Goal: Contribute content: Add original content to the website for others to see

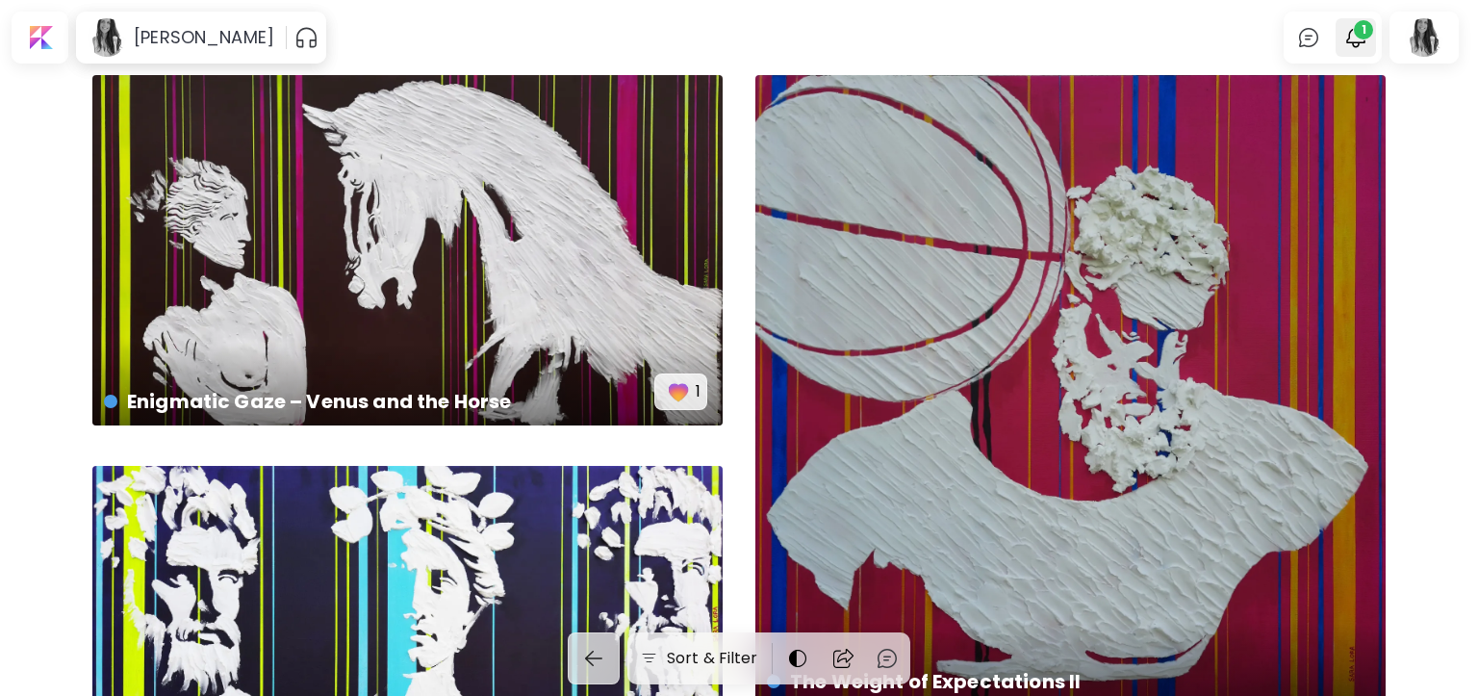
click at [1363, 40] on img "button" at bounding box center [1355, 37] width 23 height 23
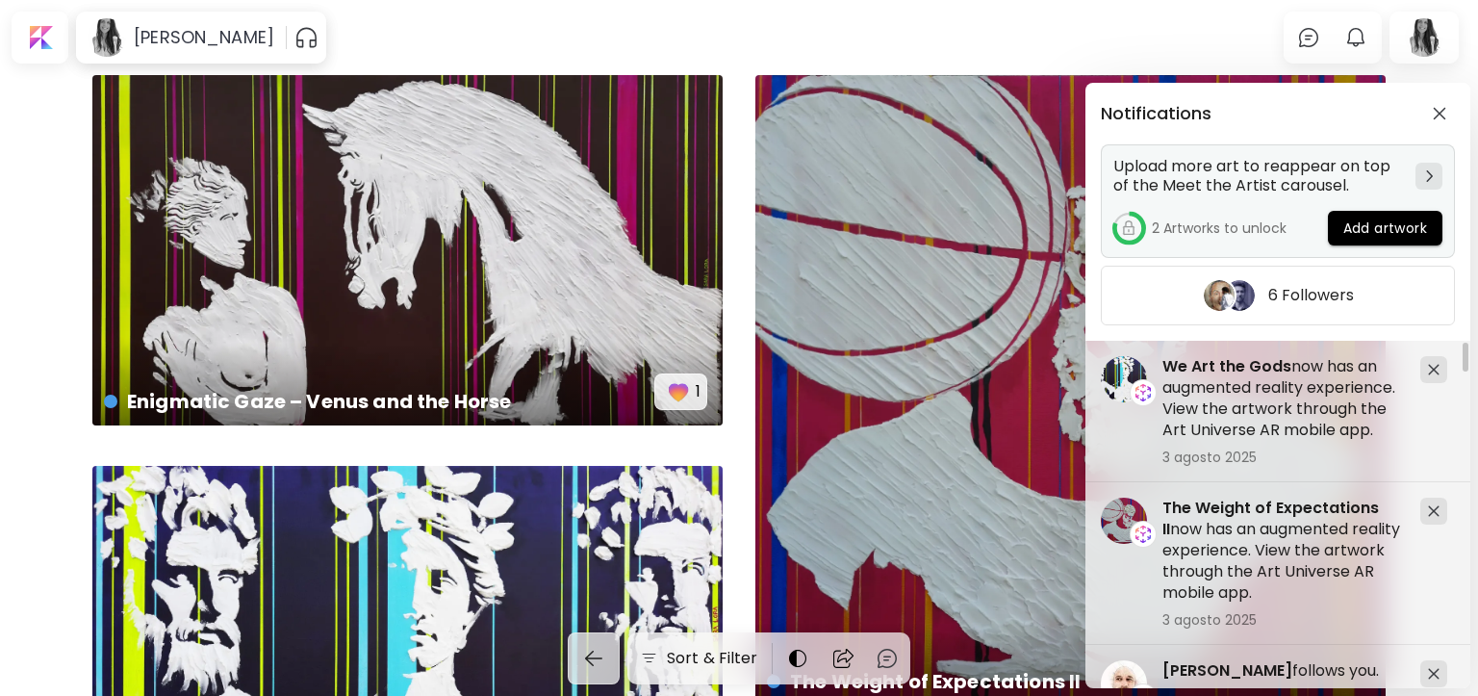
click at [1364, 225] on span "Add artwork" at bounding box center [1385, 228] width 84 height 20
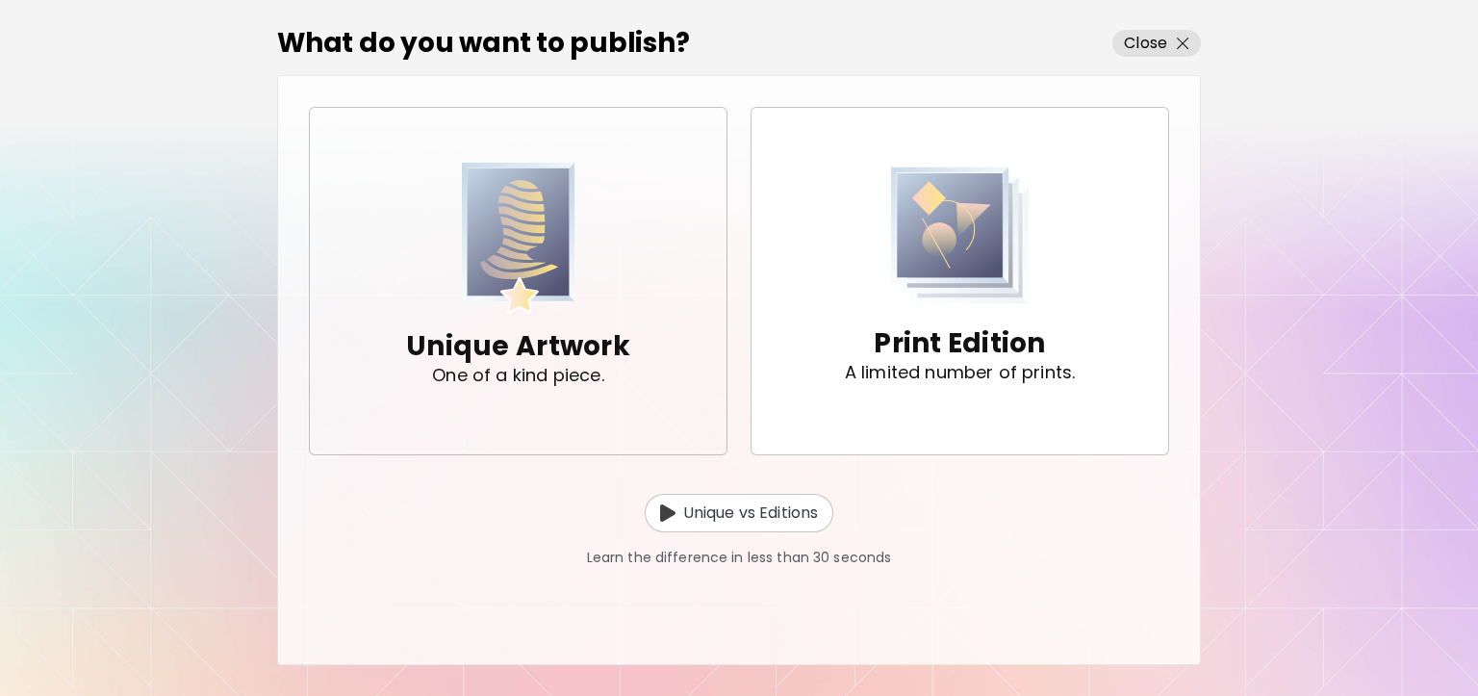
click at [472, 298] on img "button" at bounding box center [519, 238] width 114 height 151
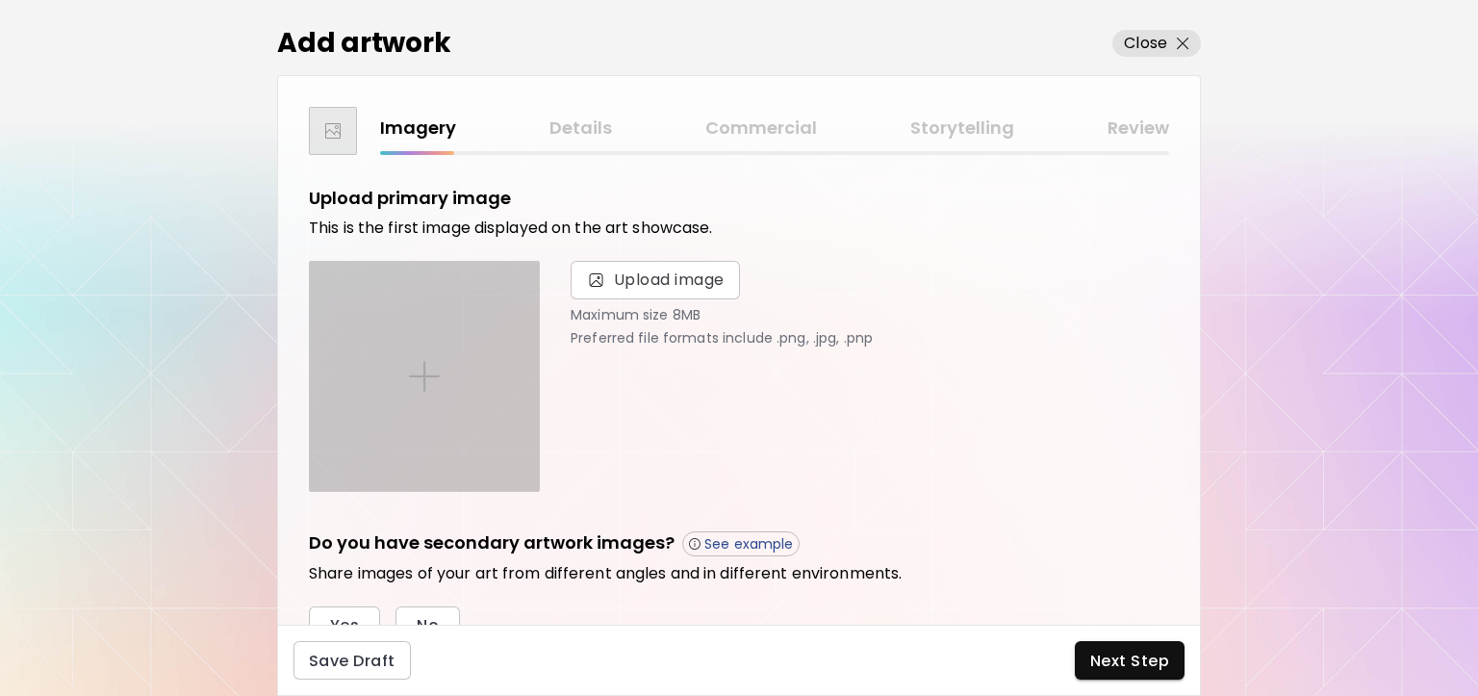
click at [424, 306] on div at bounding box center [424, 376] width 229 height 229
click at [0, 0] on input "file" at bounding box center [0, 0] width 0 height 0
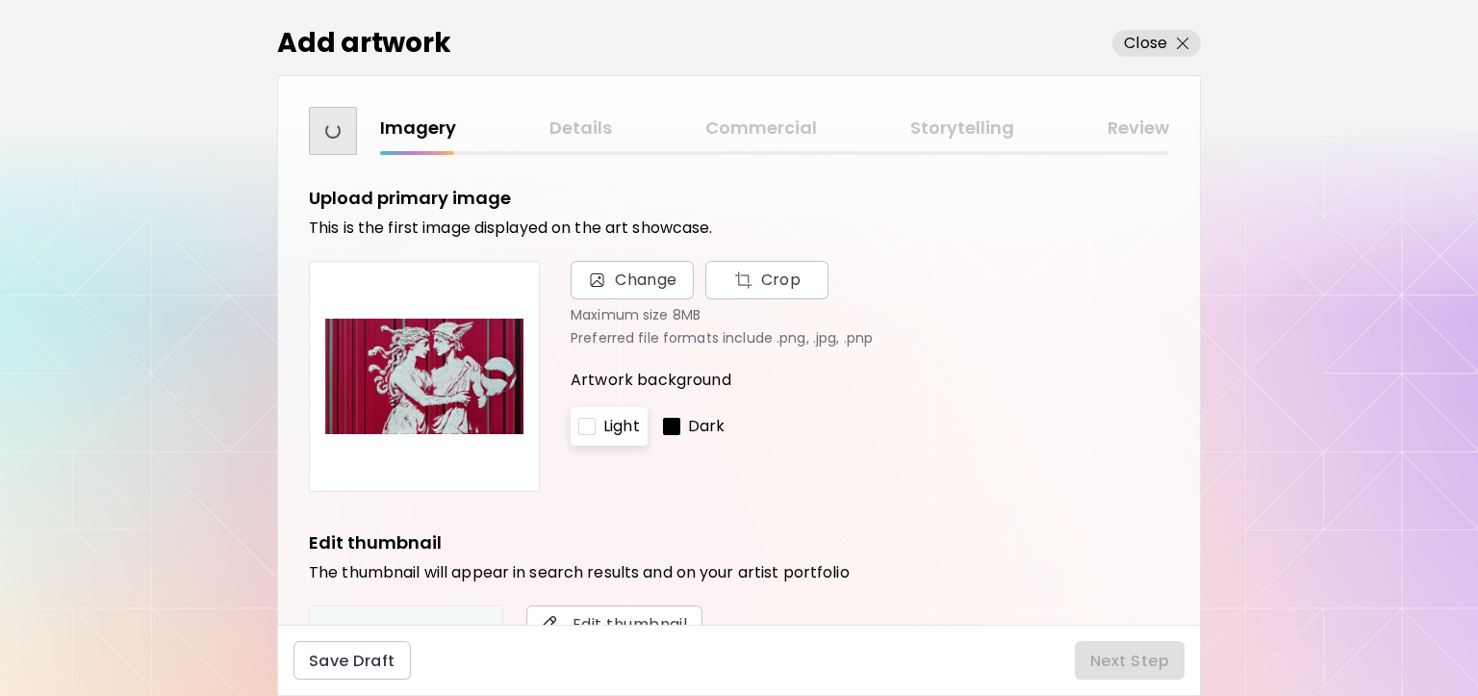
scroll to position [289, 0]
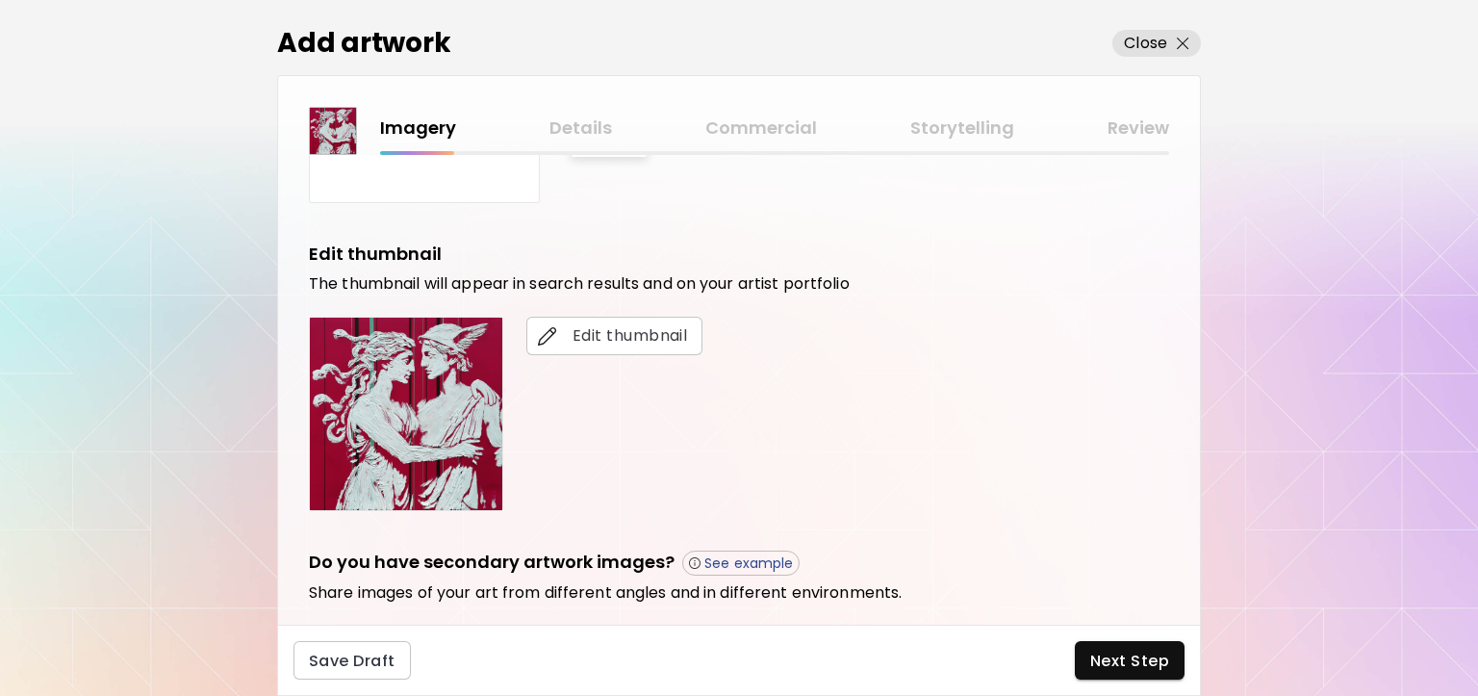
click at [215, 255] on div "Add artwork Close Imagery Details Commercial Storytelling Review Upload primary…" at bounding box center [739, 348] width 1478 height 696
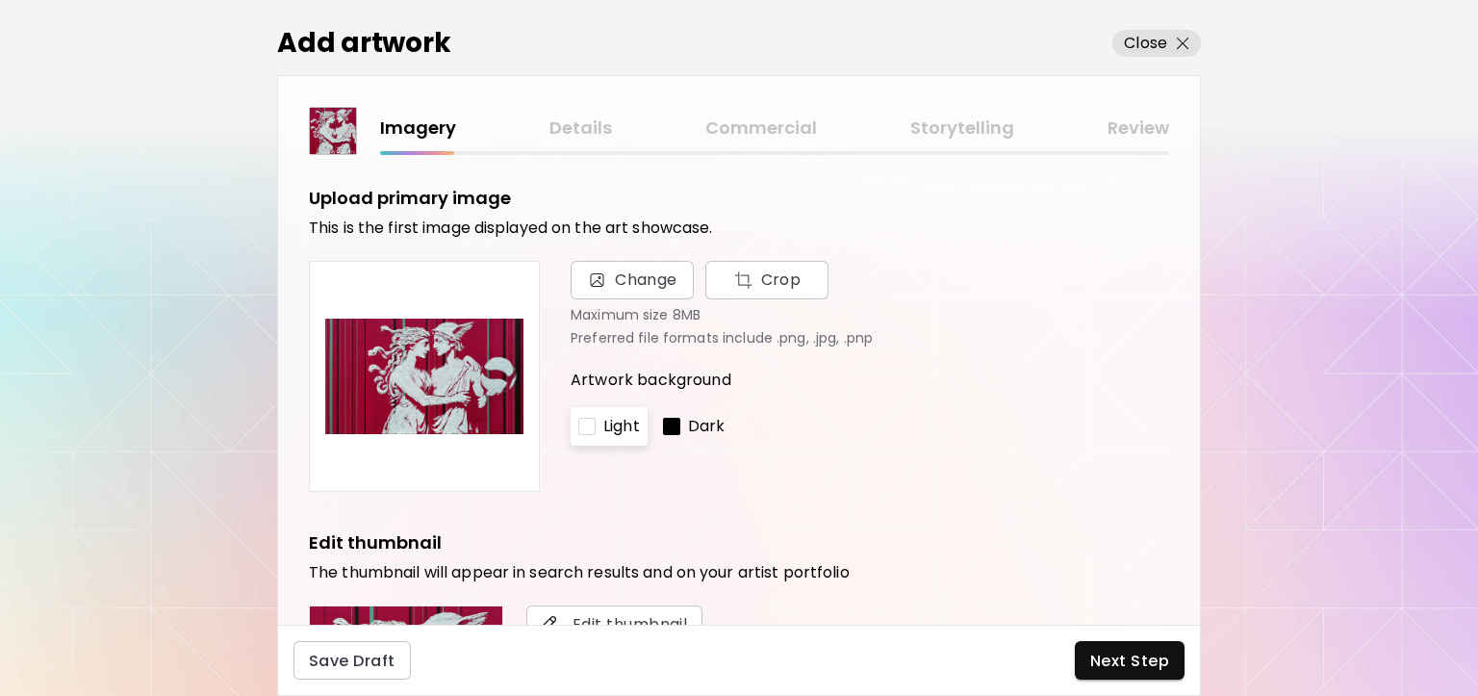
click at [700, 423] on p "Dark" at bounding box center [707, 426] width 38 height 23
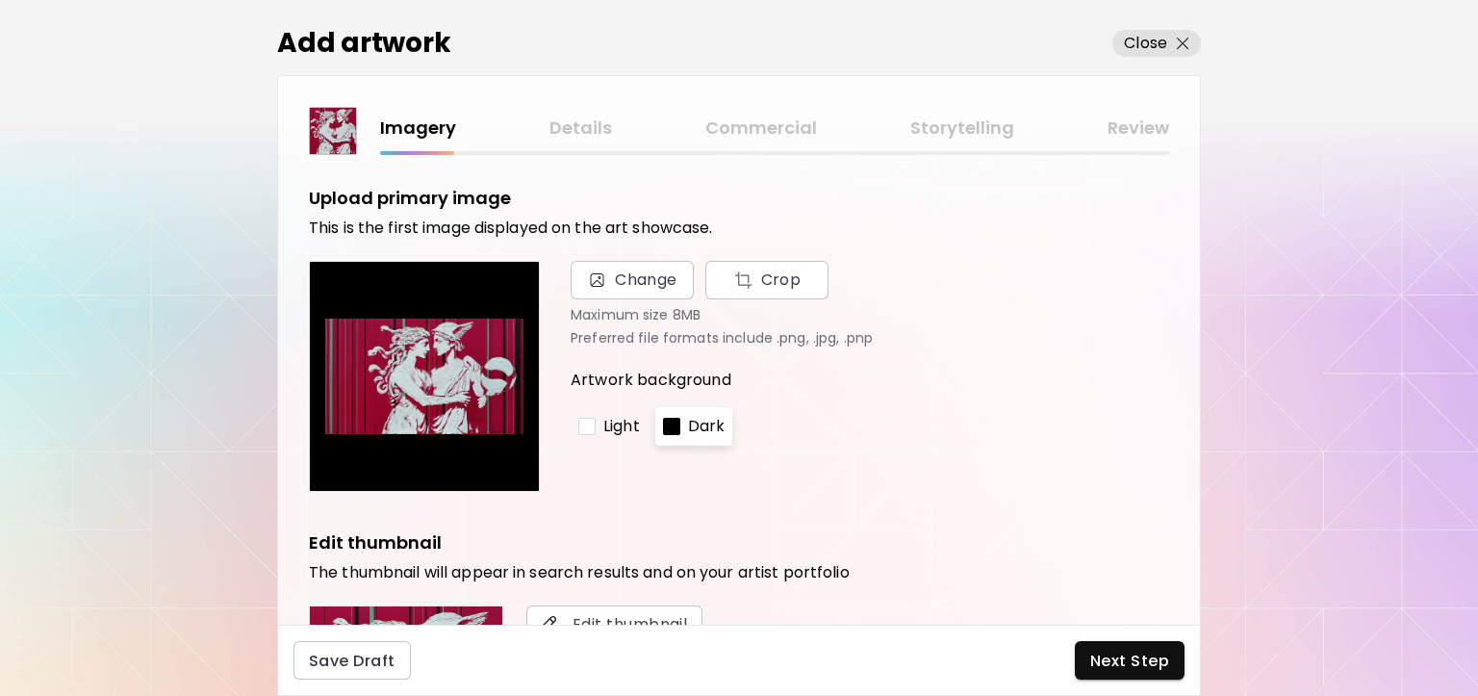
click at [624, 425] on p "Light" at bounding box center [621, 426] width 37 height 23
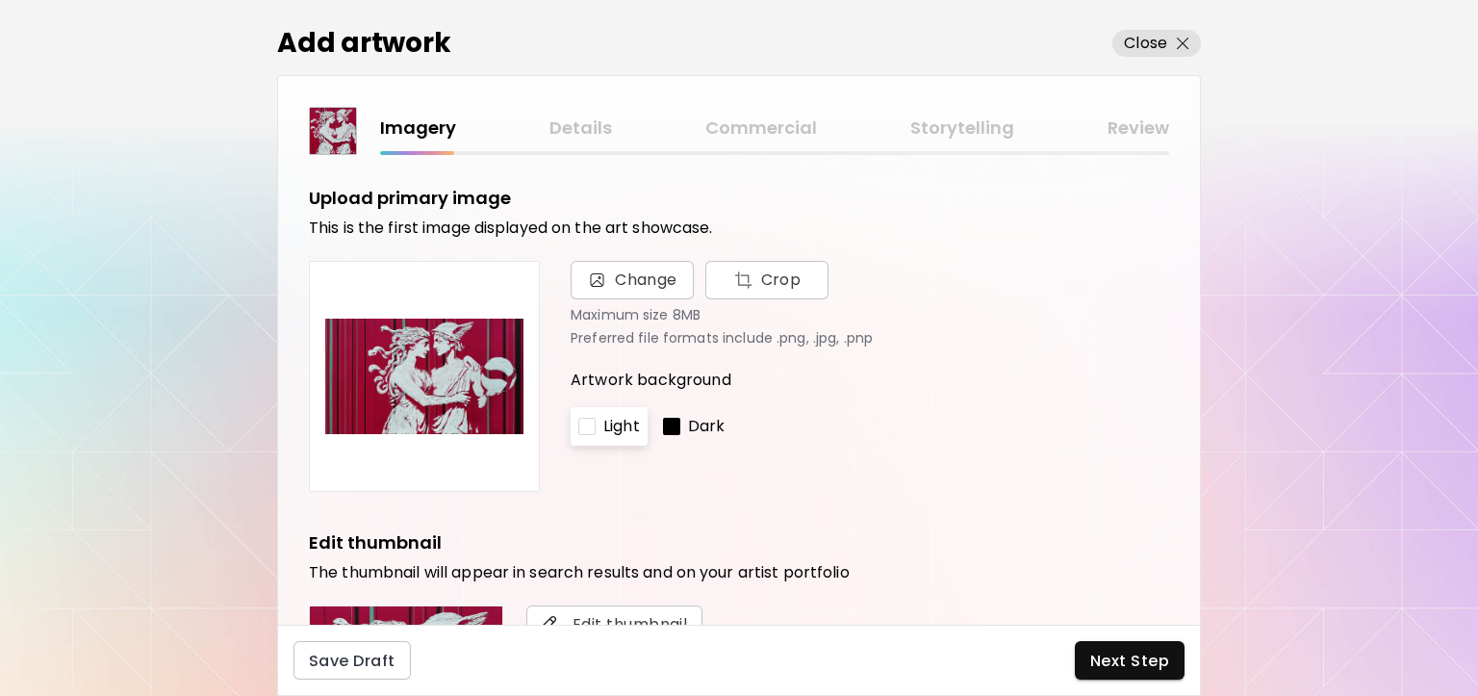
click at [1017, 425] on div "Light Dark" at bounding box center [870, 426] width 599 height 38
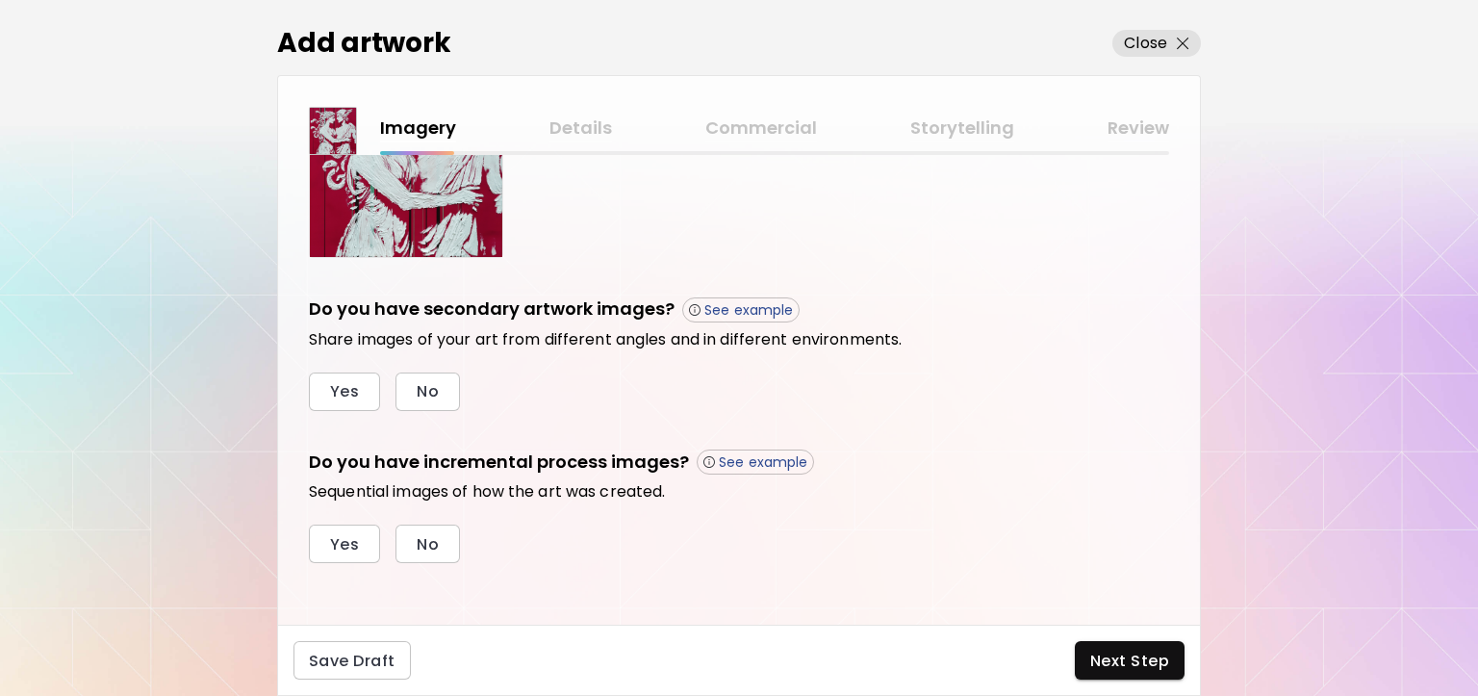
scroll to position [547, 0]
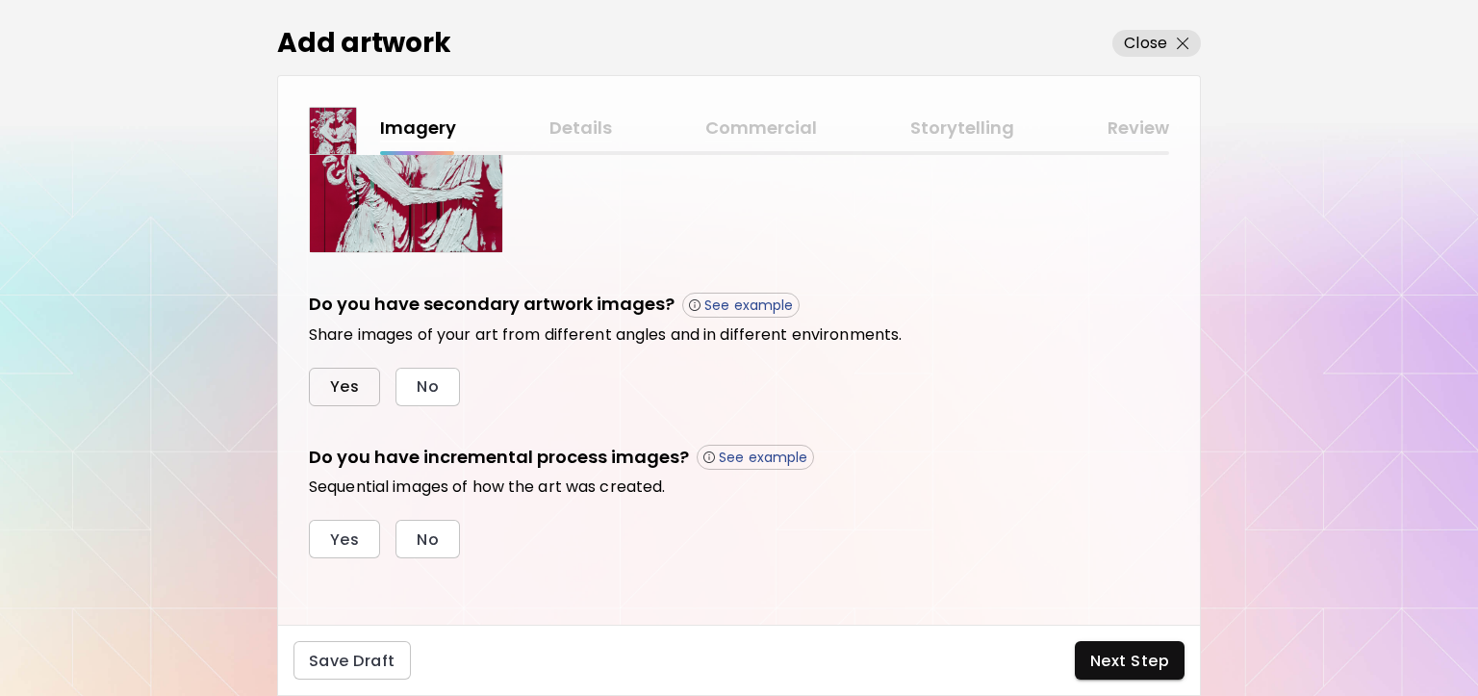
click at [342, 396] on button "Yes" at bounding box center [344, 387] width 71 height 38
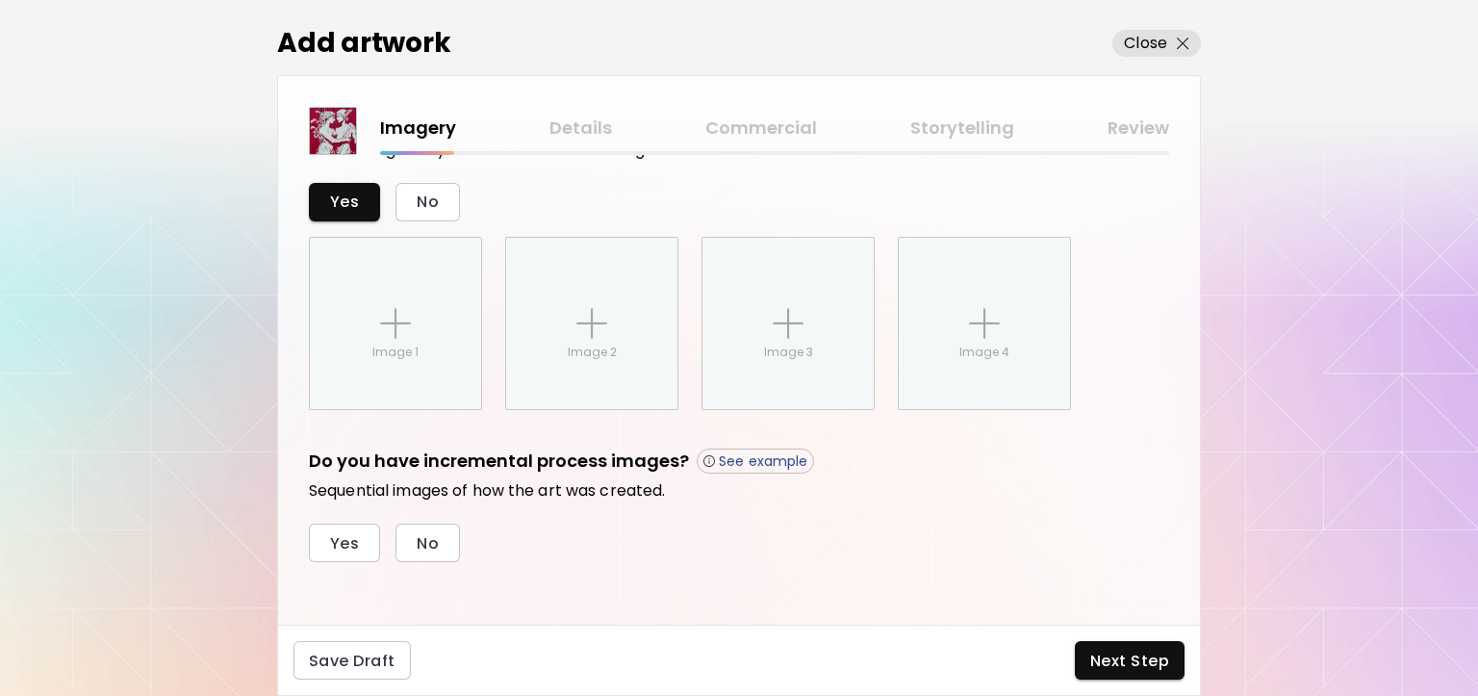
scroll to position [735, 0]
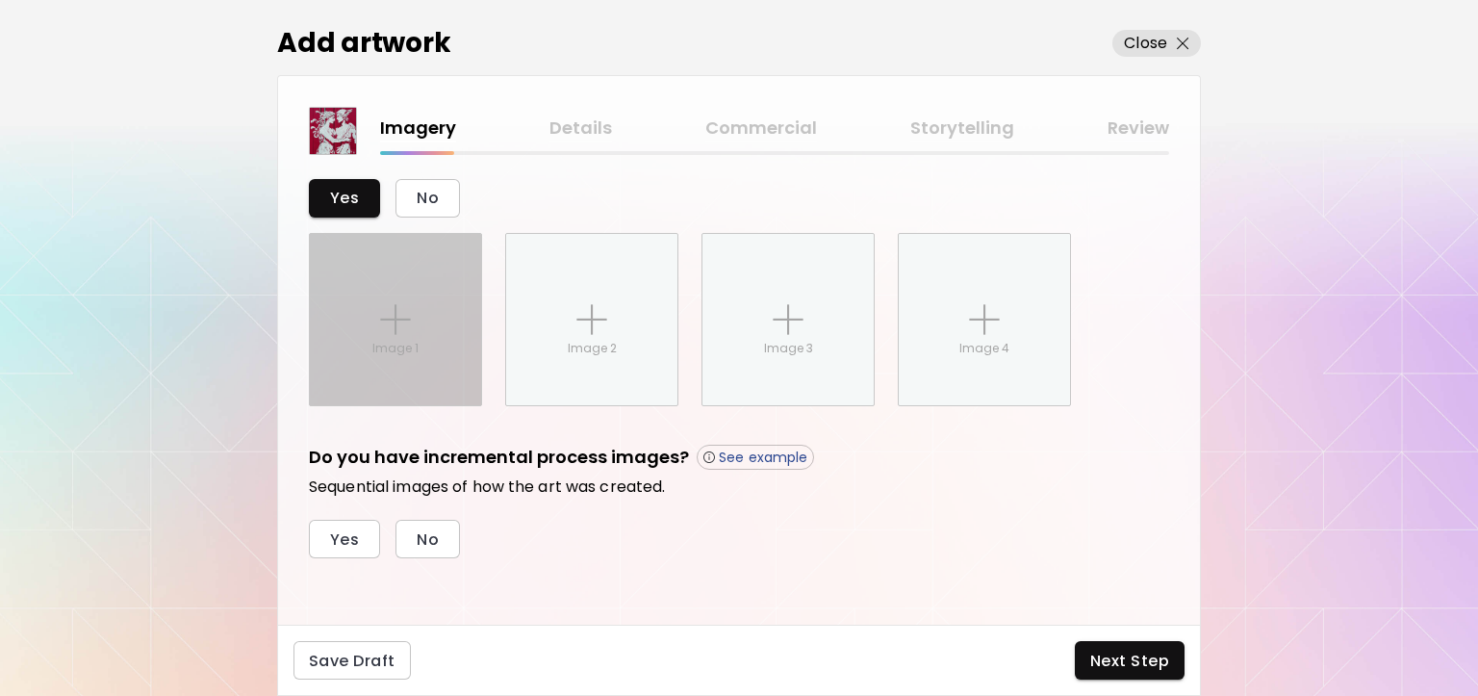
click at [389, 357] on div "Image 1" at bounding box center [395, 319] width 171 height 171
click at [0, 0] on input "Image 1" at bounding box center [0, 0] width 0 height 0
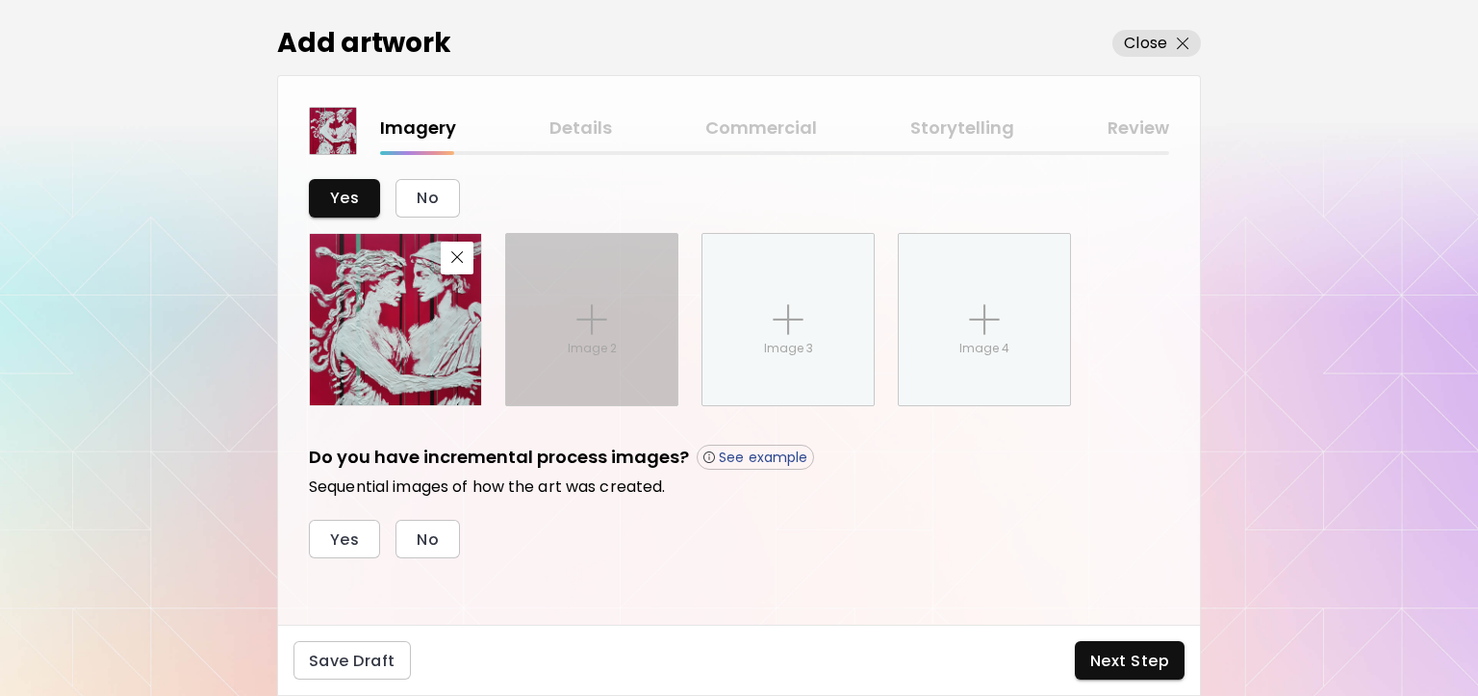
click at [596, 291] on div "Image 2" at bounding box center [591, 319] width 171 height 171
click at [0, 0] on input "Image 2" at bounding box center [0, 0] width 0 height 0
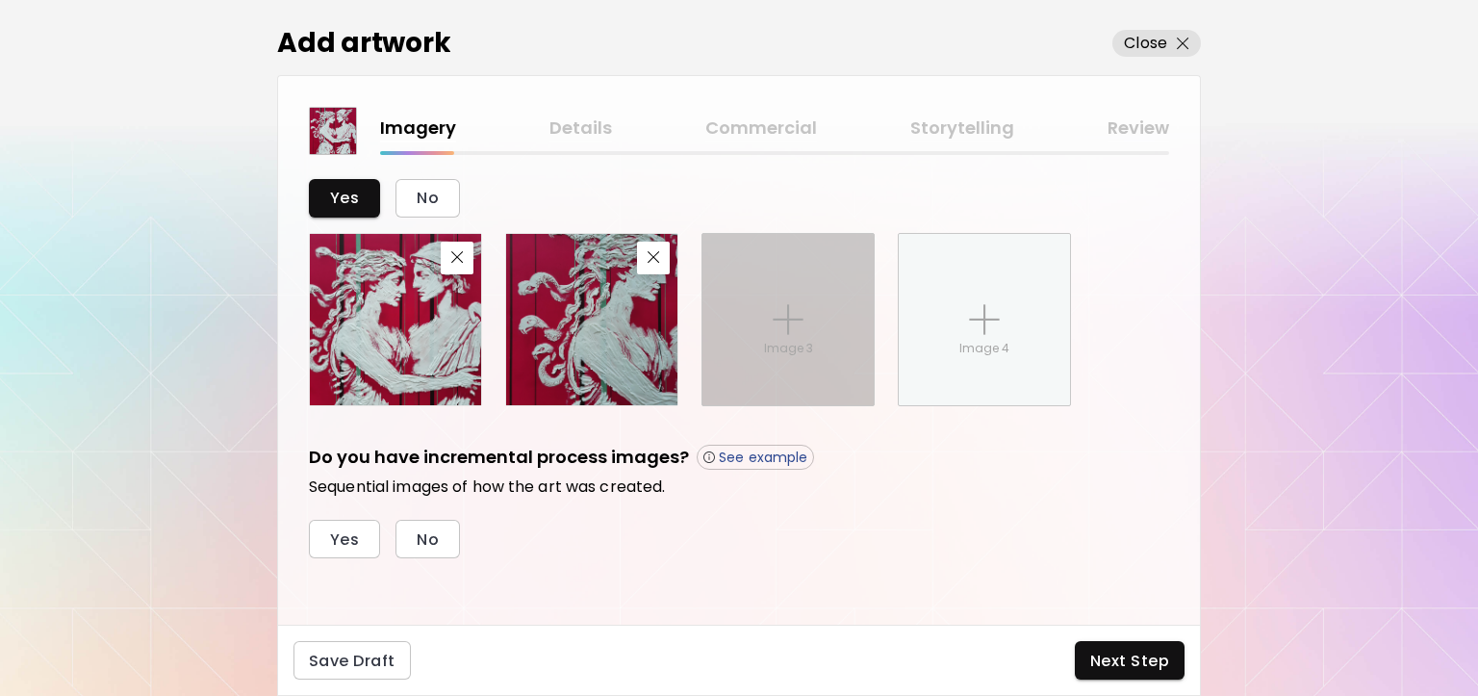
click at [791, 310] on img at bounding box center [788, 319] width 31 height 31
click at [0, 0] on input "Image 3" at bounding box center [0, 0] width 0 height 0
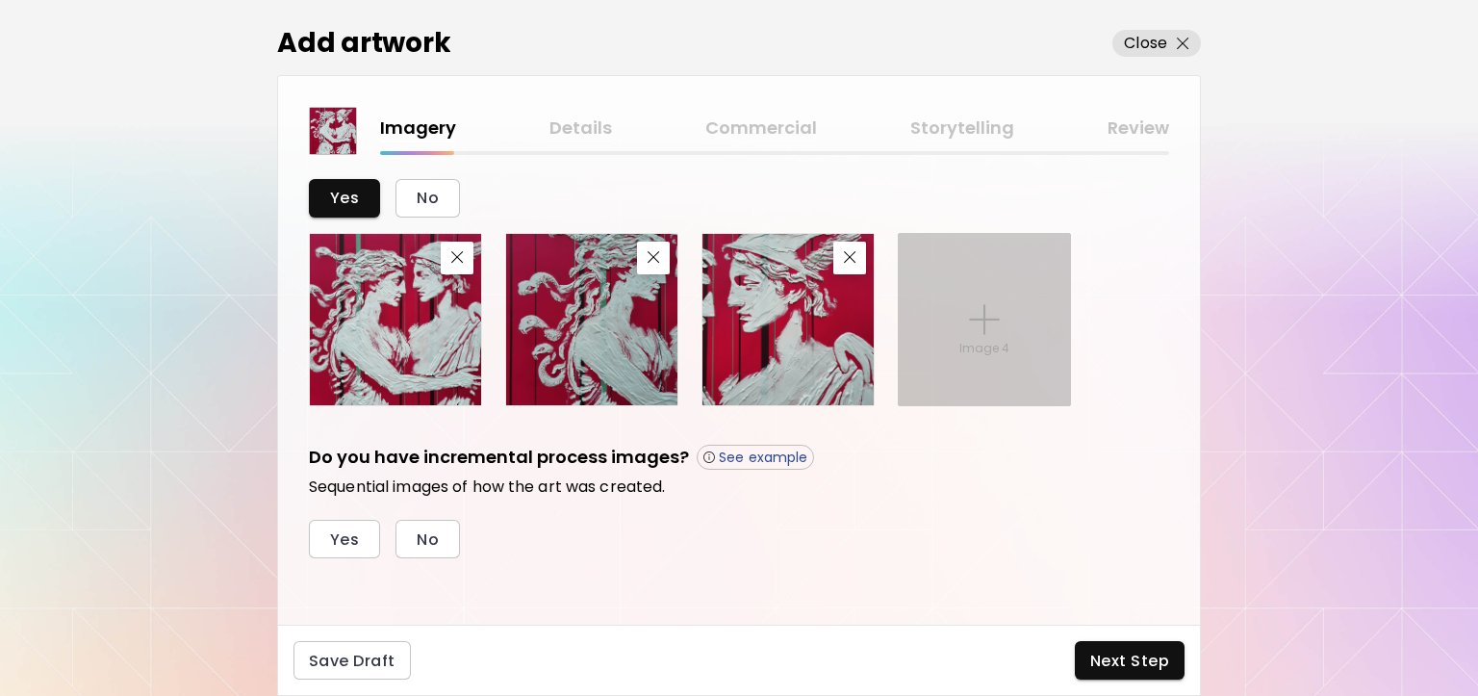
click at [1005, 324] on div "Image 4" at bounding box center [984, 319] width 171 height 171
click at [0, 0] on input "Image 4" at bounding box center [0, 0] width 0 height 0
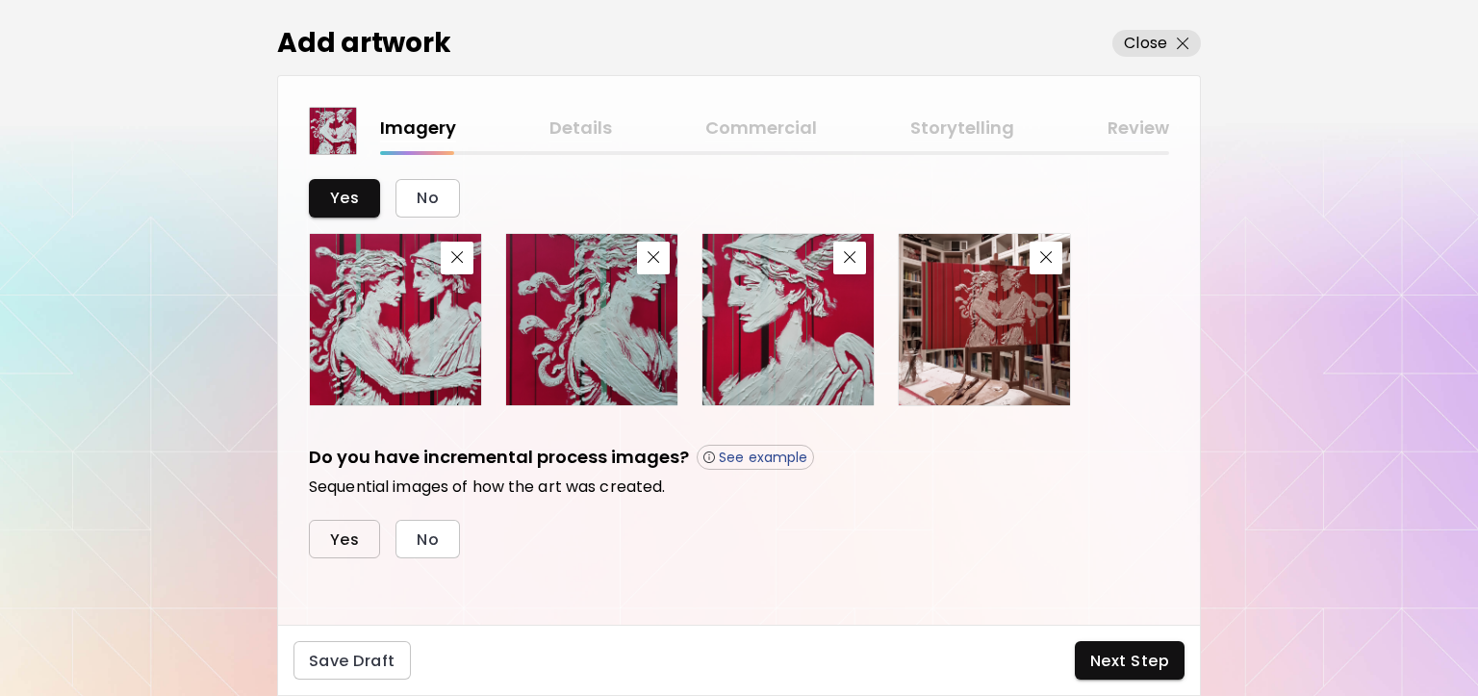
click at [347, 545] on span "Yes" at bounding box center [344, 539] width 29 height 20
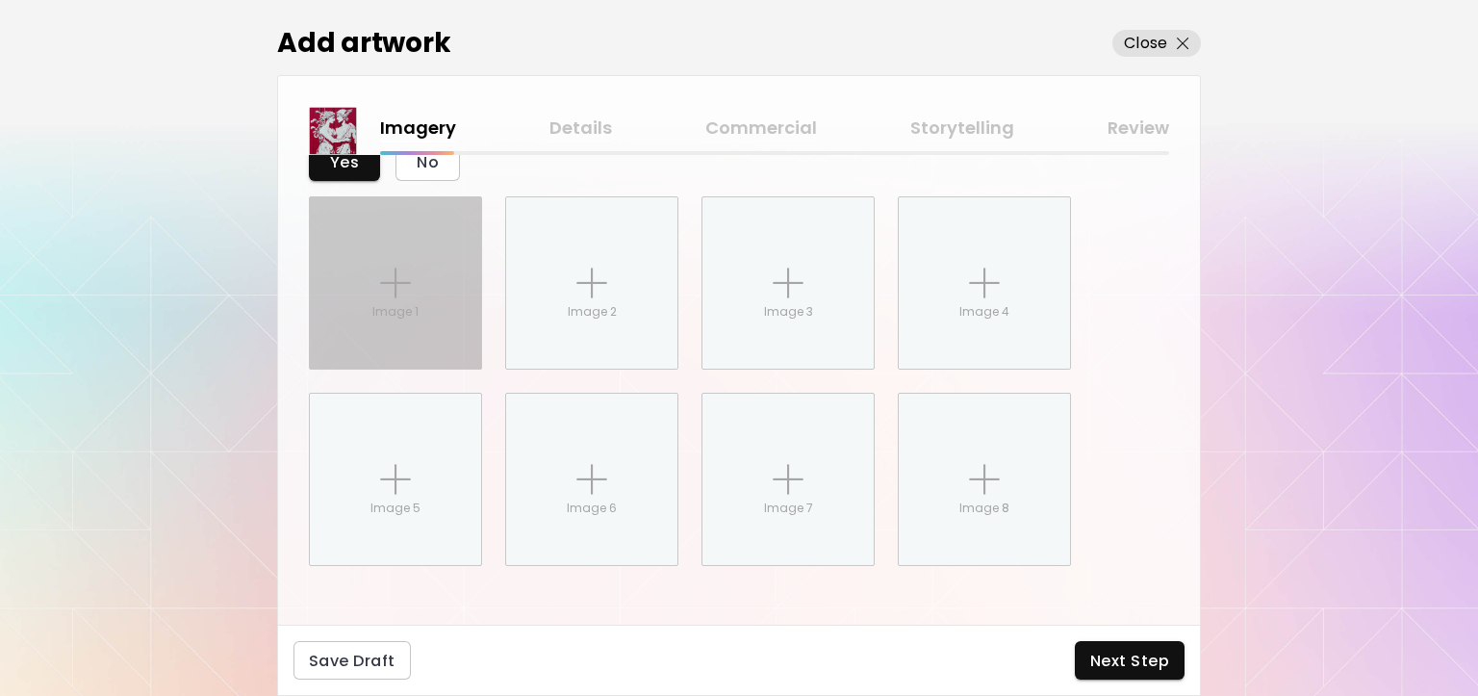
scroll to position [1120, 0]
click at [393, 333] on div "Image 1" at bounding box center [395, 275] width 171 height 171
click at [0, 0] on input "Image 1" at bounding box center [0, 0] width 0 height 0
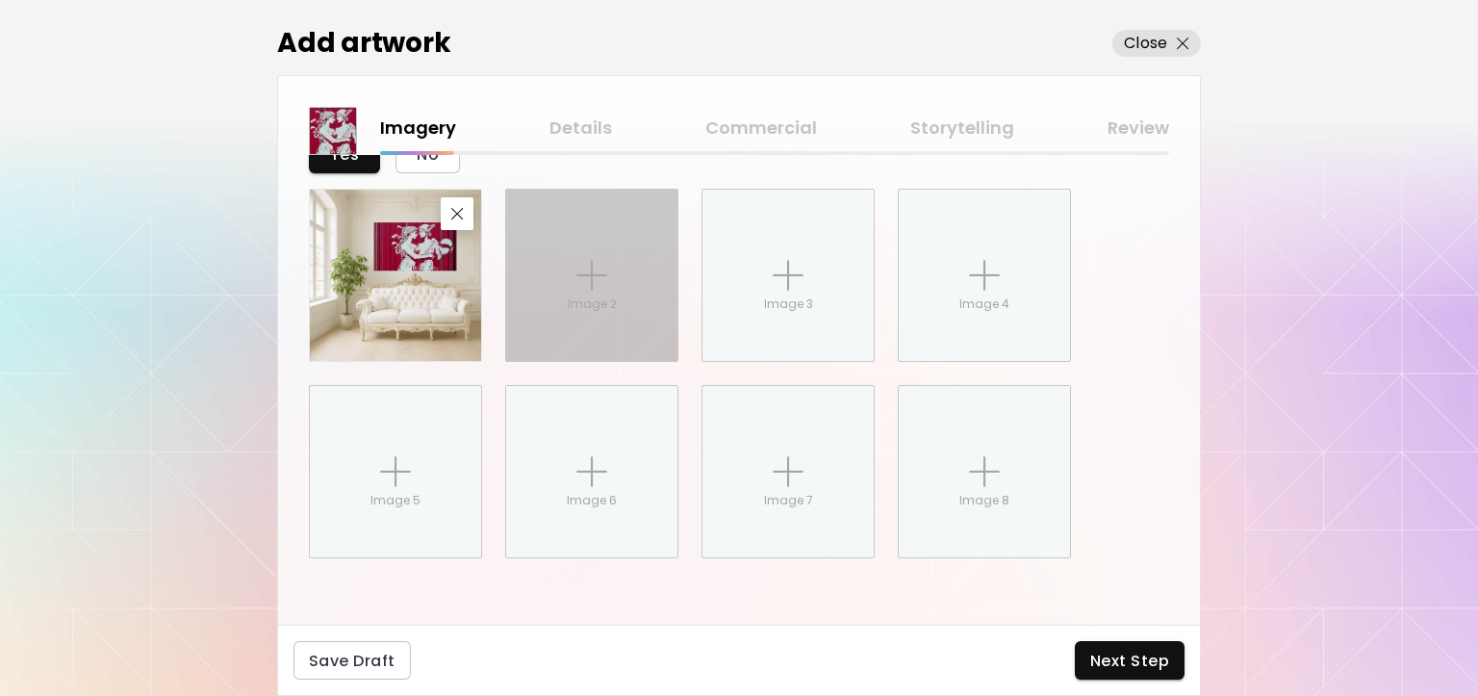
click at [639, 266] on div "Image 2" at bounding box center [591, 275] width 171 height 171
click at [0, 0] on input "Image 2" at bounding box center [0, 0] width 0 height 0
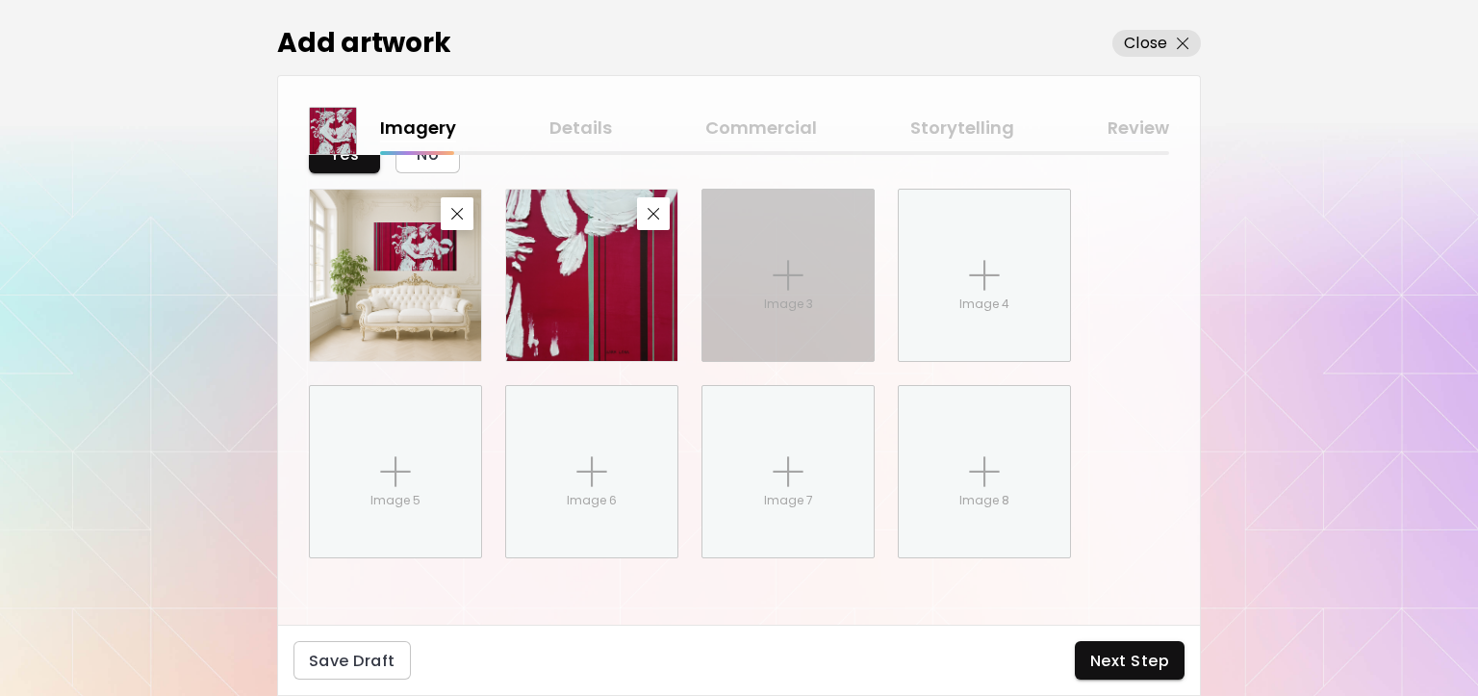
click at [775, 275] on img at bounding box center [788, 275] width 31 height 31
click at [0, 0] on input "Image 3" at bounding box center [0, 0] width 0 height 0
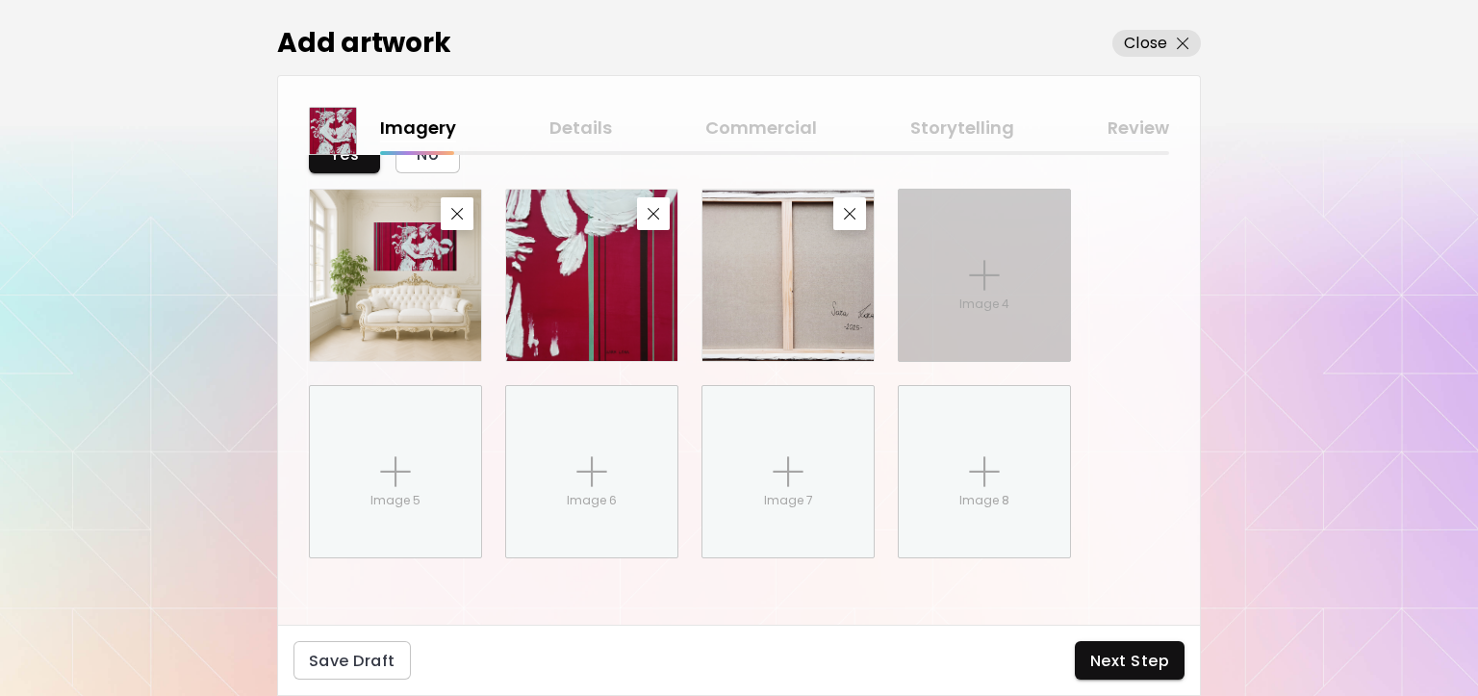
click at [993, 275] on img at bounding box center [984, 275] width 31 height 31
click at [0, 0] on input "Image 4" at bounding box center [0, 0] width 0 height 0
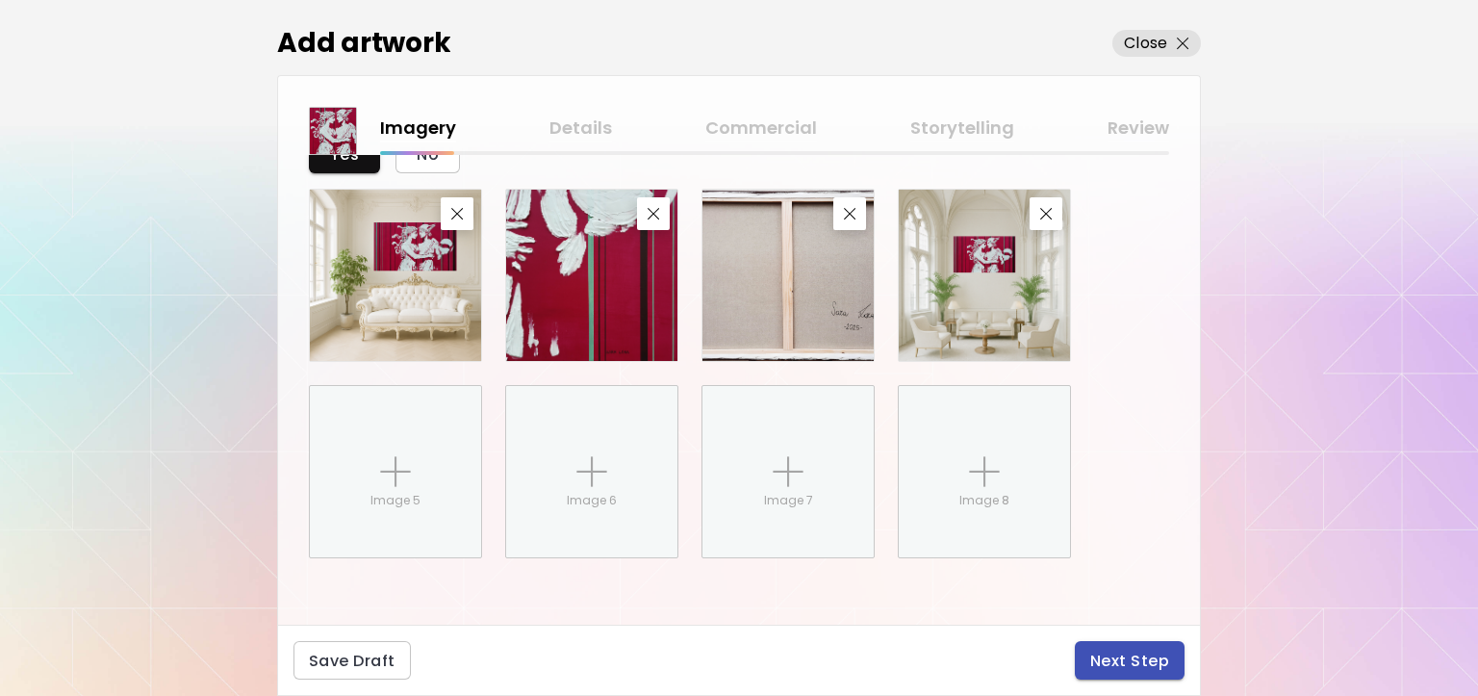
click at [1112, 656] on span "Next Step" at bounding box center [1129, 661] width 79 height 20
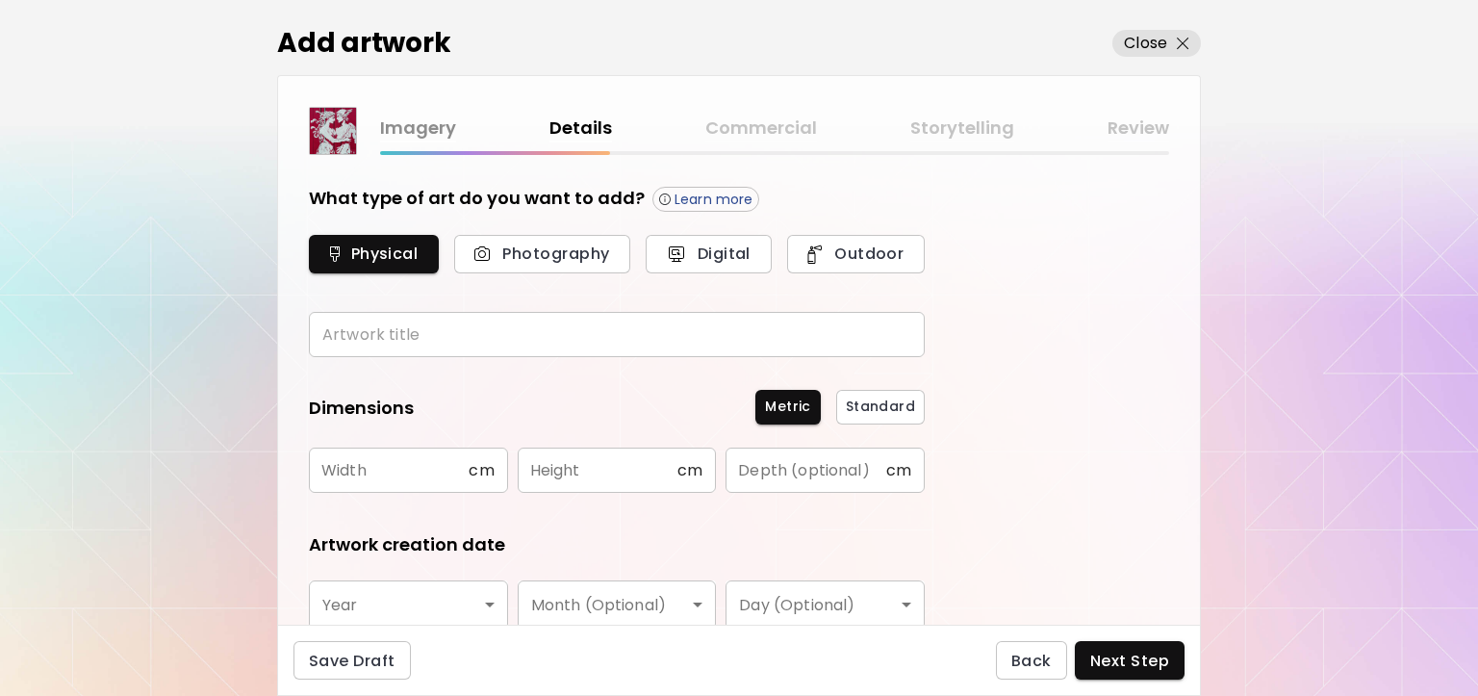
drag, startPoint x: 403, startPoint y: 327, endPoint x: 414, endPoint y: 321, distance: 12.1
click at [403, 327] on input "text" at bounding box center [617, 334] width 616 height 45
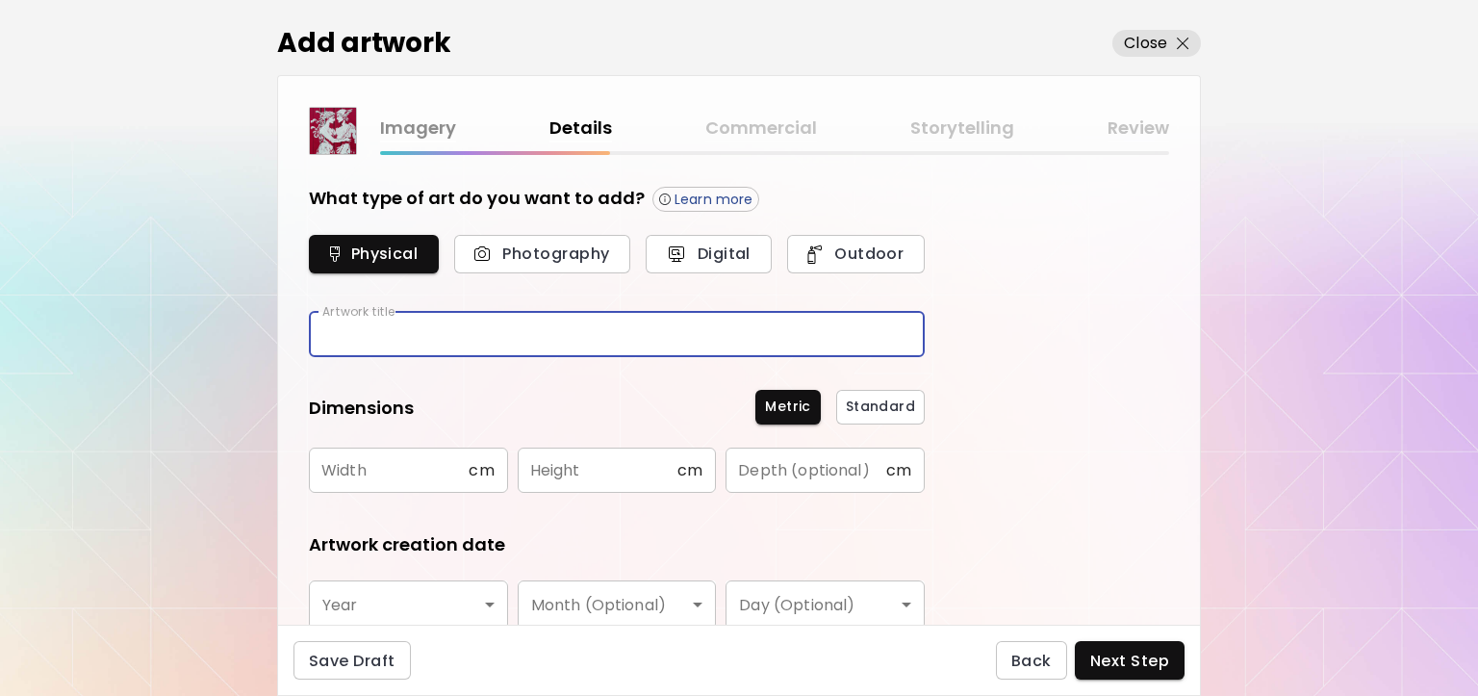
paste input "**********"
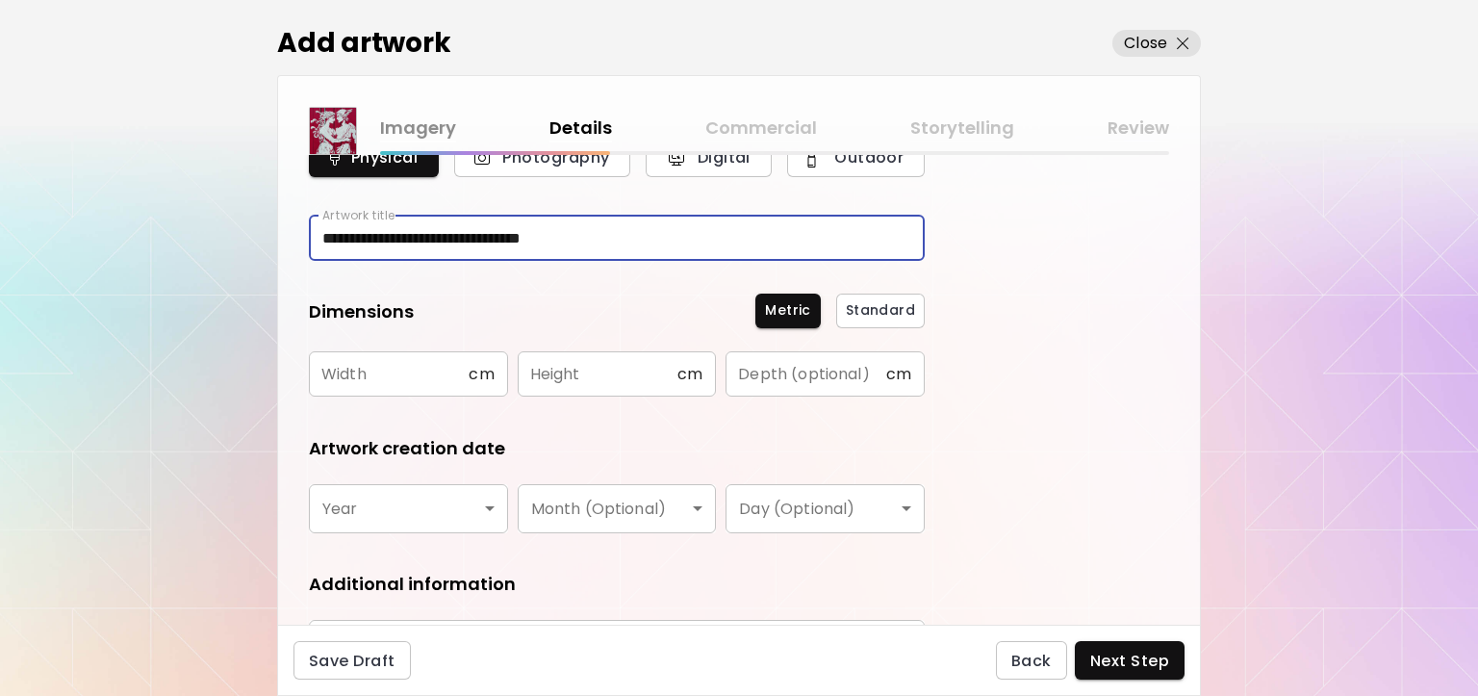
scroll to position [192, 0]
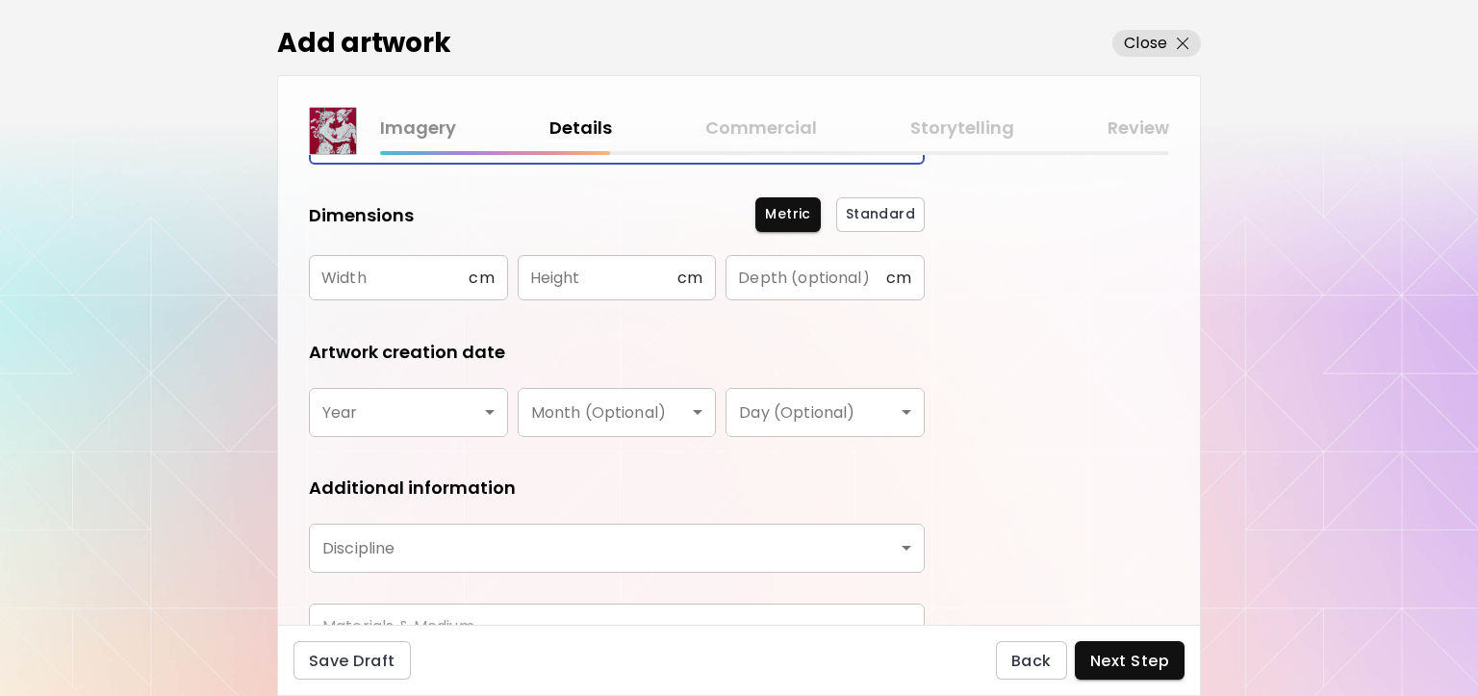
type input "**********"
click at [387, 285] on input "text" at bounding box center [389, 277] width 160 height 45
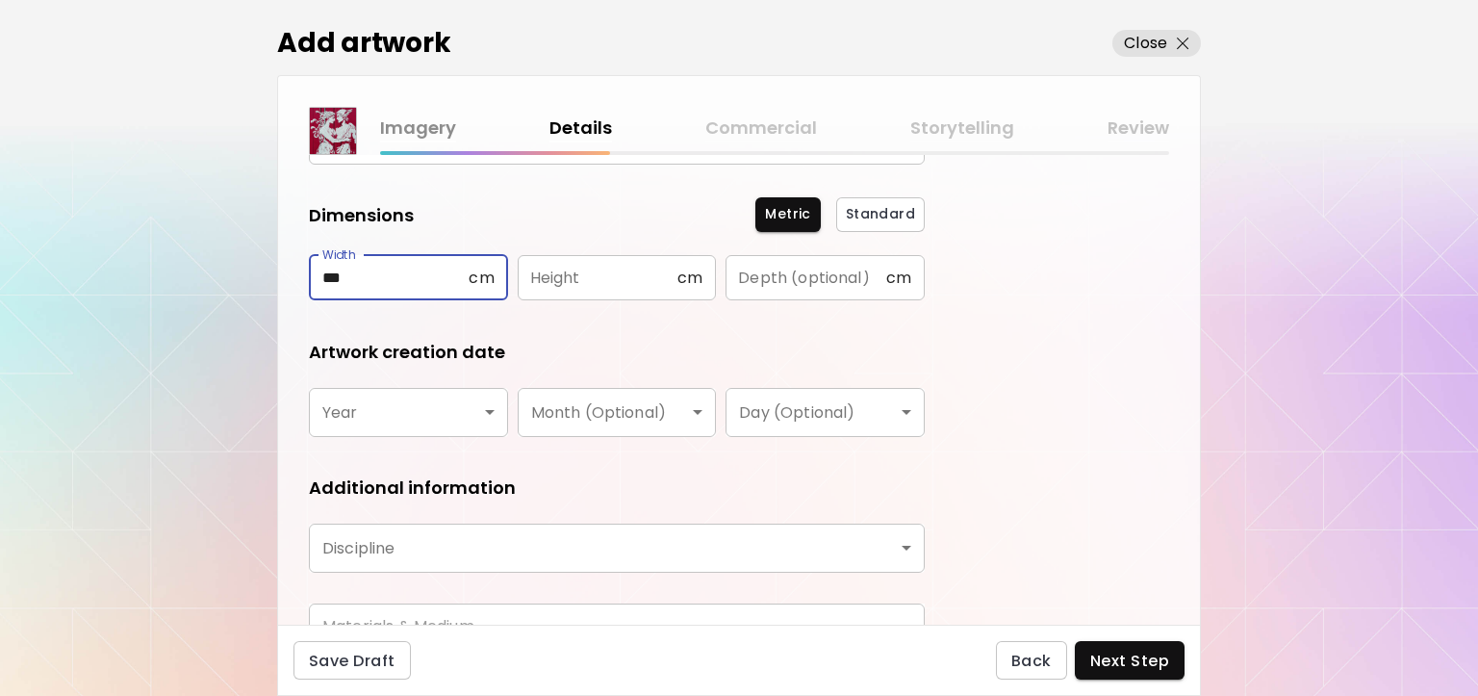
type input "***"
click at [616, 277] on input "text" at bounding box center [598, 277] width 160 height 45
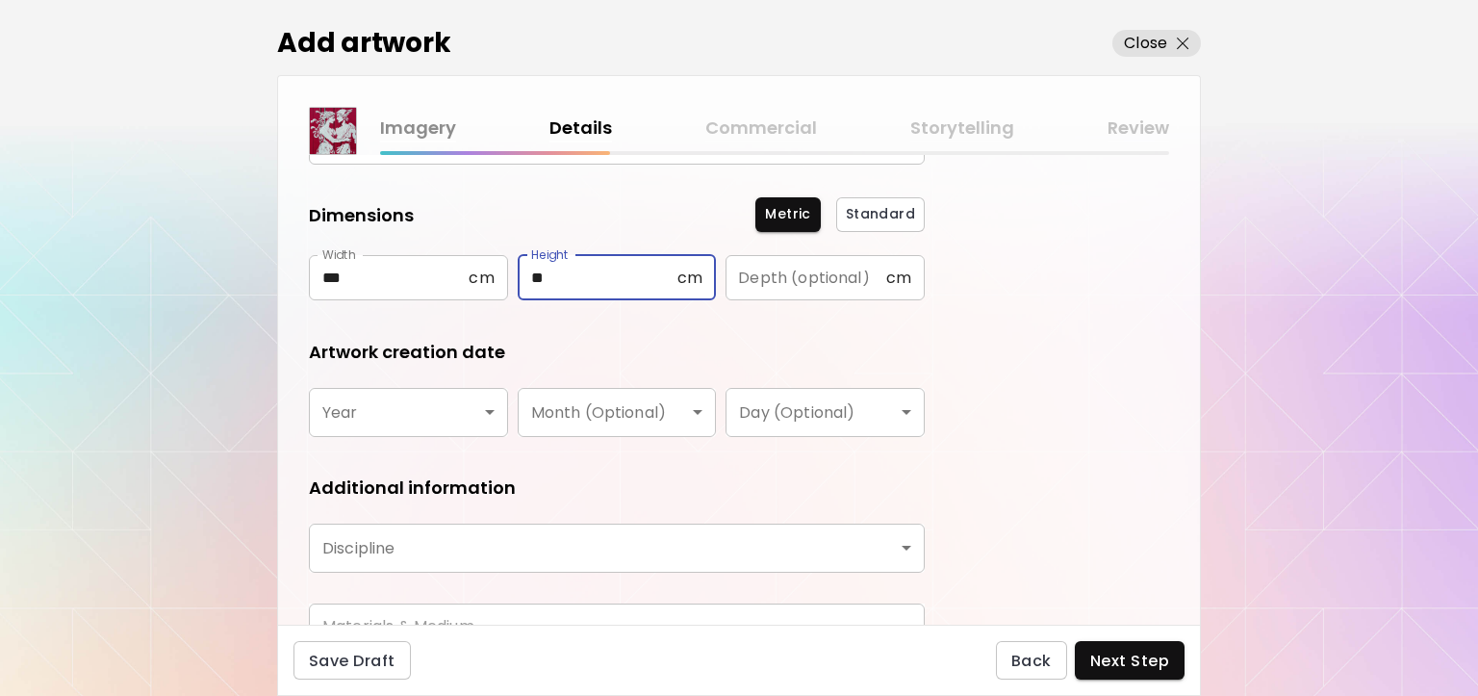
type input "**"
click at [759, 274] on input "text" at bounding box center [806, 277] width 160 height 45
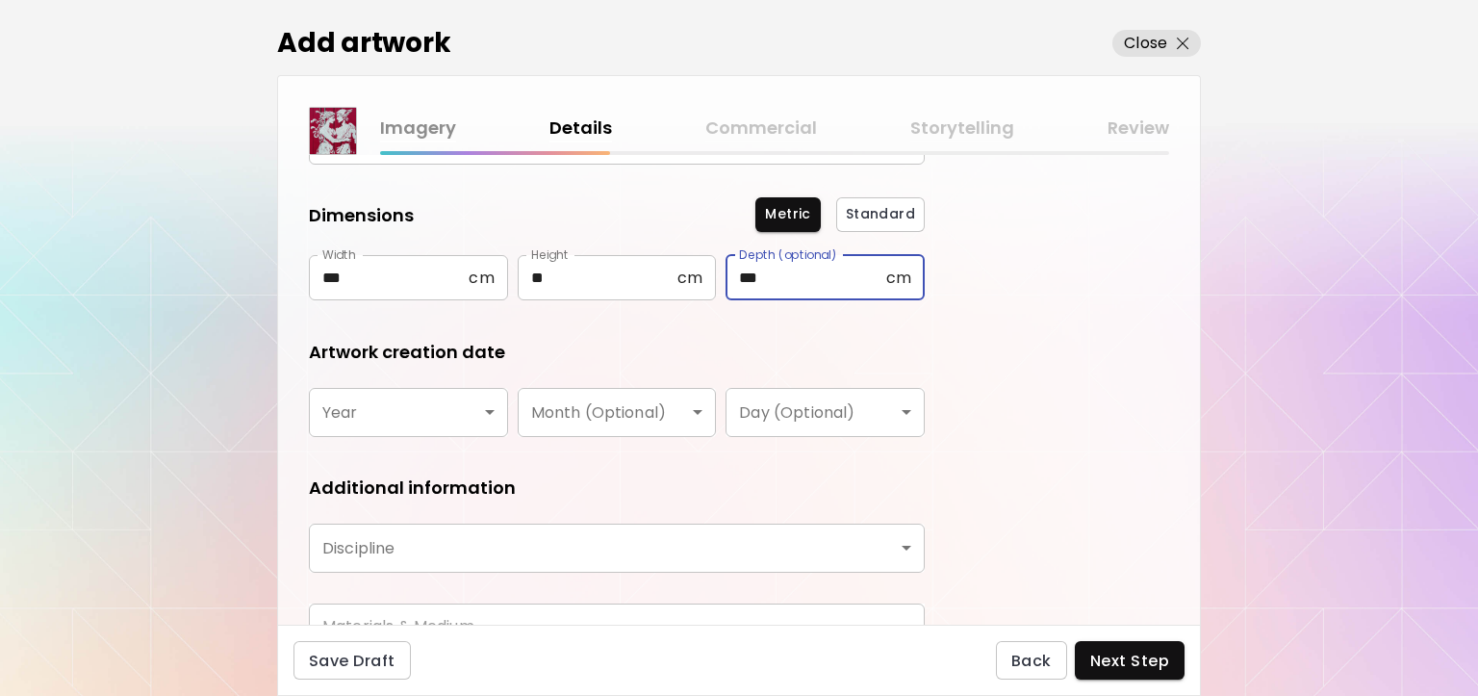
type input "***"
click at [373, 413] on body "**********" at bounding box center [739, 348] width 1478 height 696
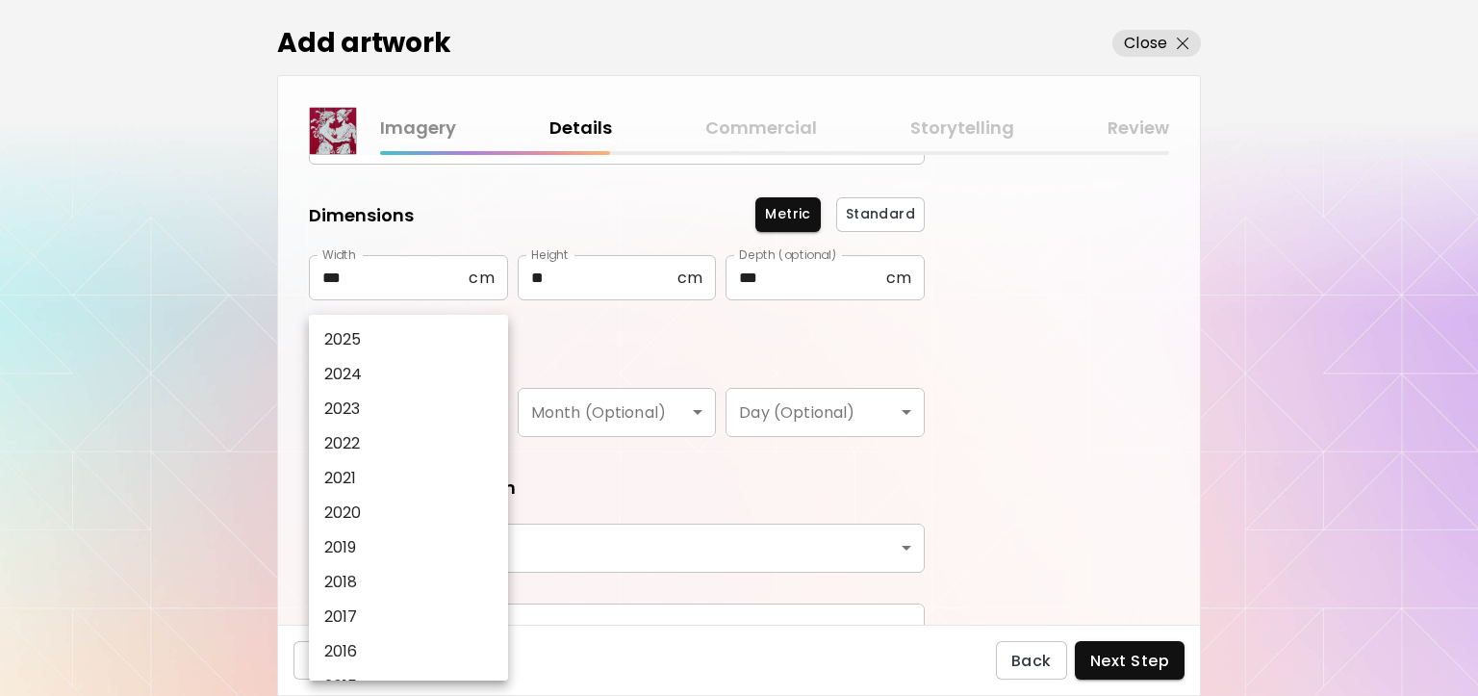
click at [388, 348] on li "2025" at bounding box center [412, 339] width 207 height 35
type input "****"
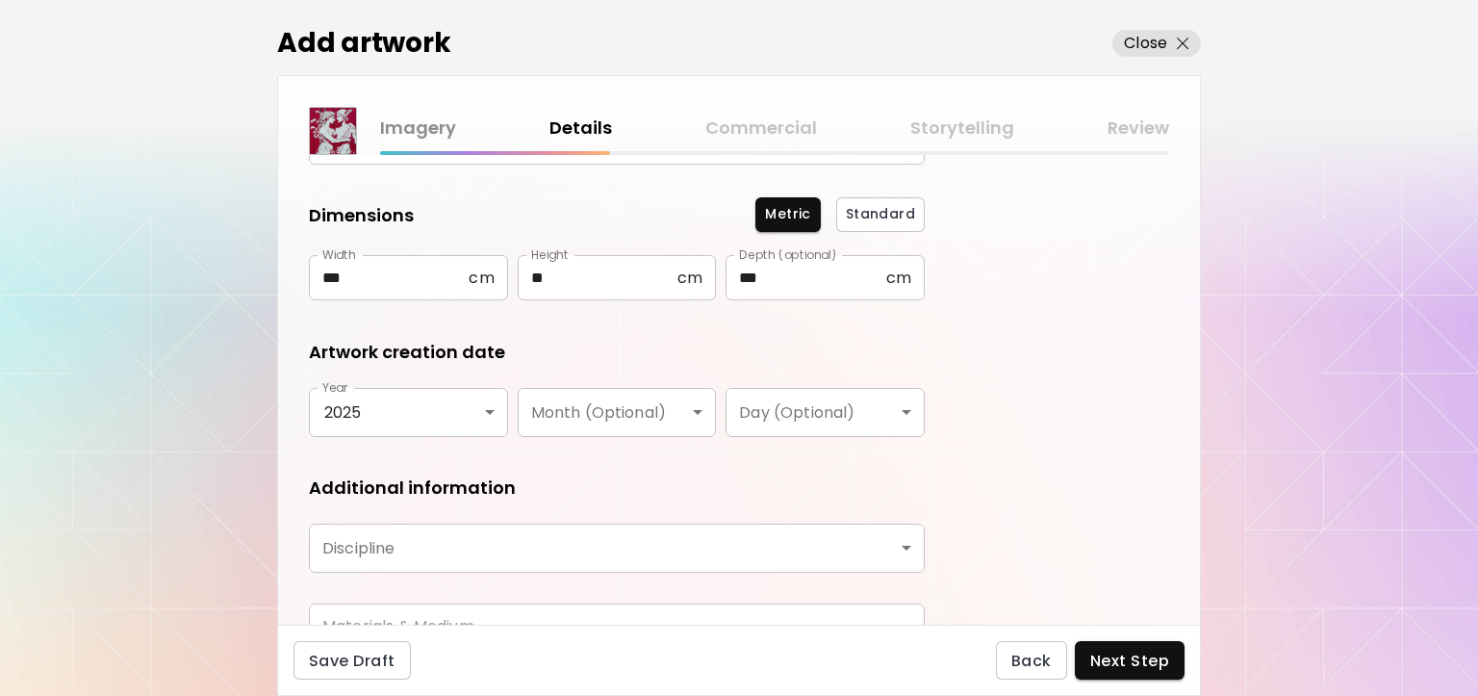
click at [437, 492] on h5 "Additional information" at bounding box center [412, 487] width 207 height 25
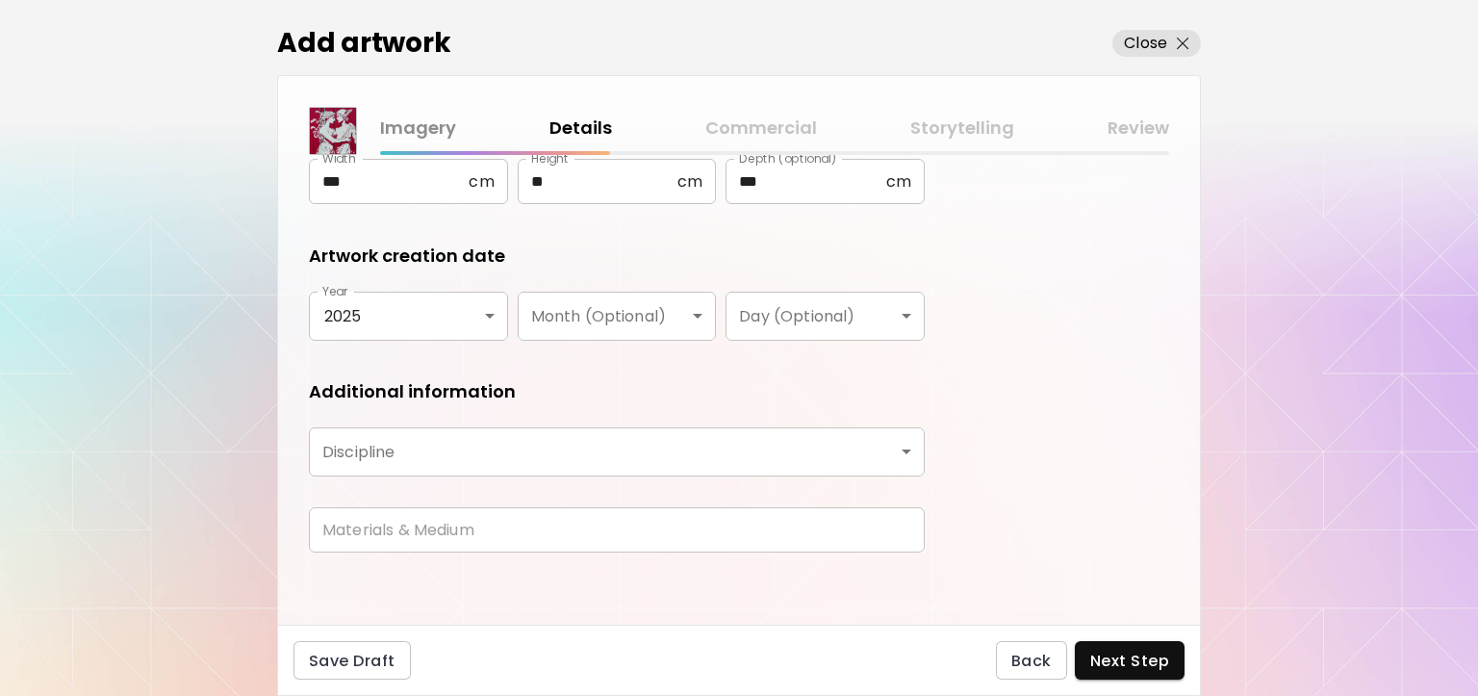
scroll to position [291, 0]
click at [420, 459] on body "**********" at bounding box center [739, 348] width 1478 height 696
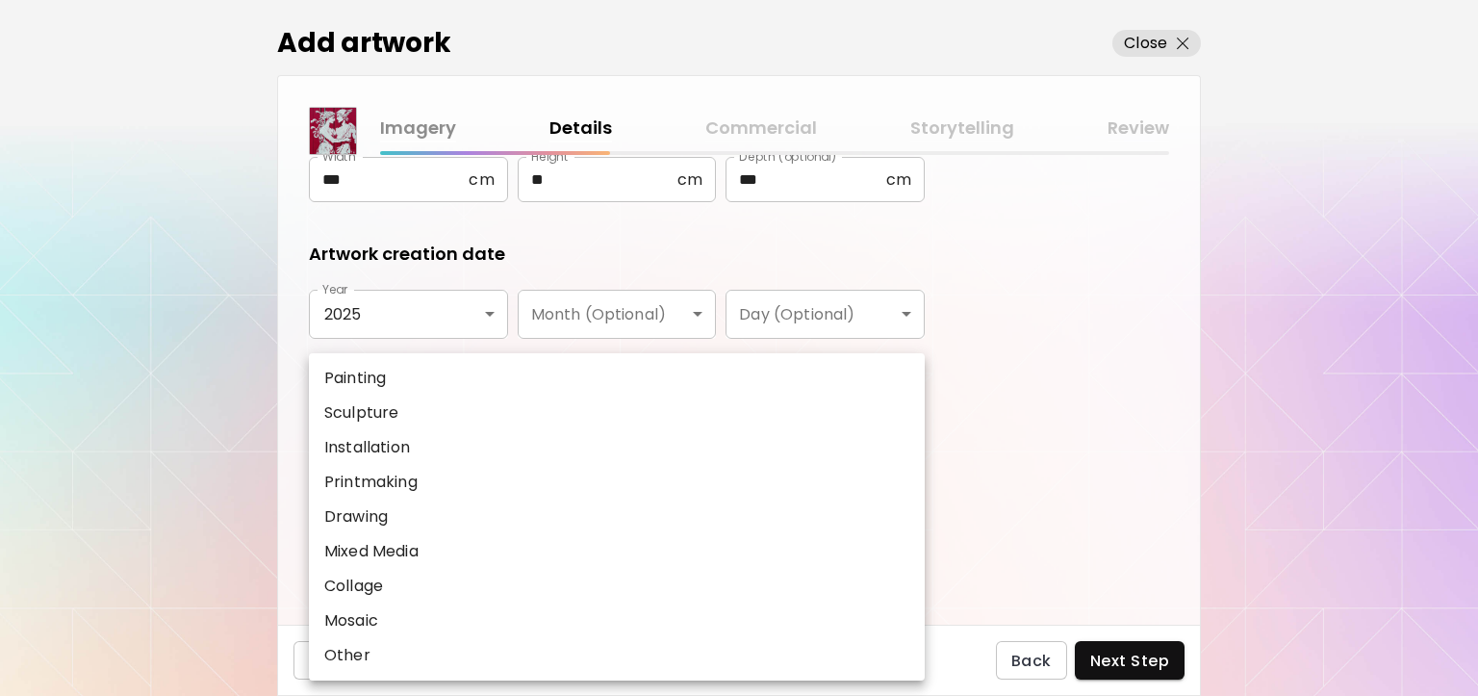
click at [416, 379] on li "Painting" at bounding box center [617, 378] width 616 height 35
type input "********"
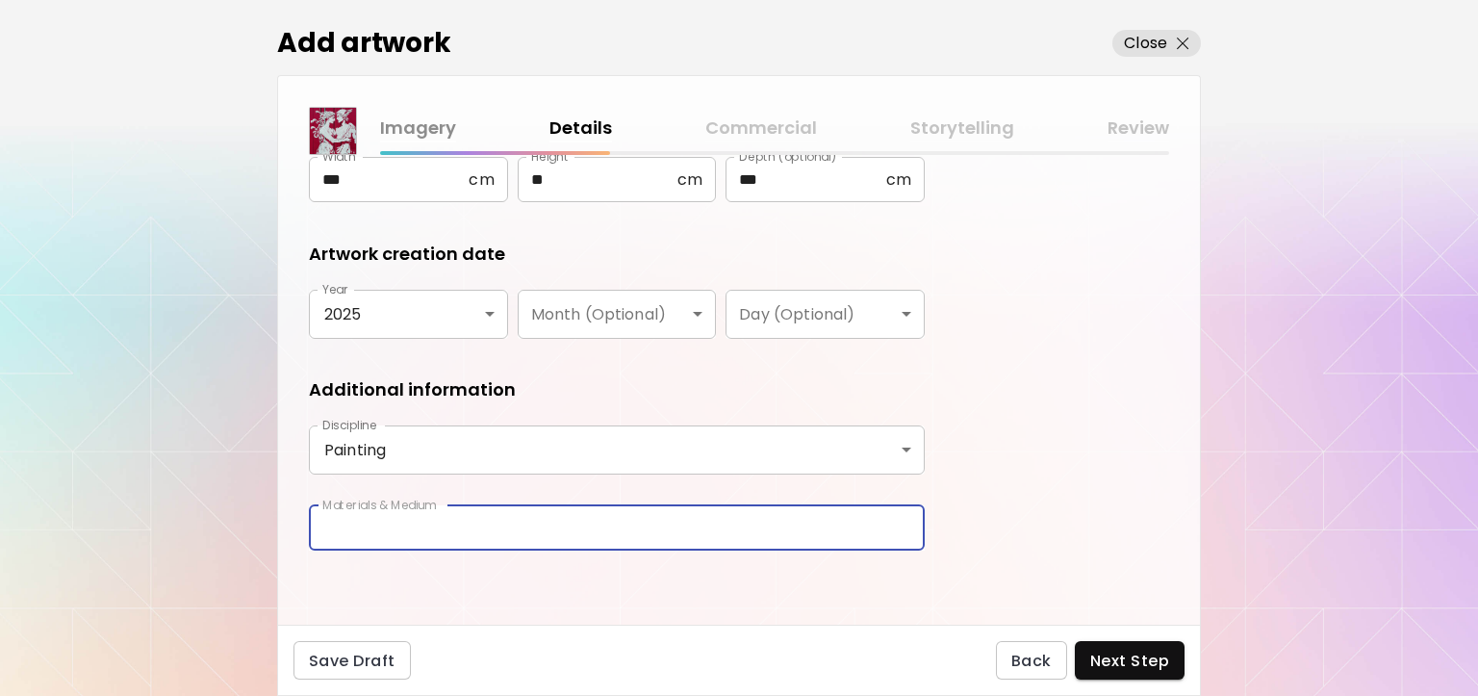
click at [417, 523] on input "text" at bounding box center [617, 527] width 616 height 45
type input "**********"
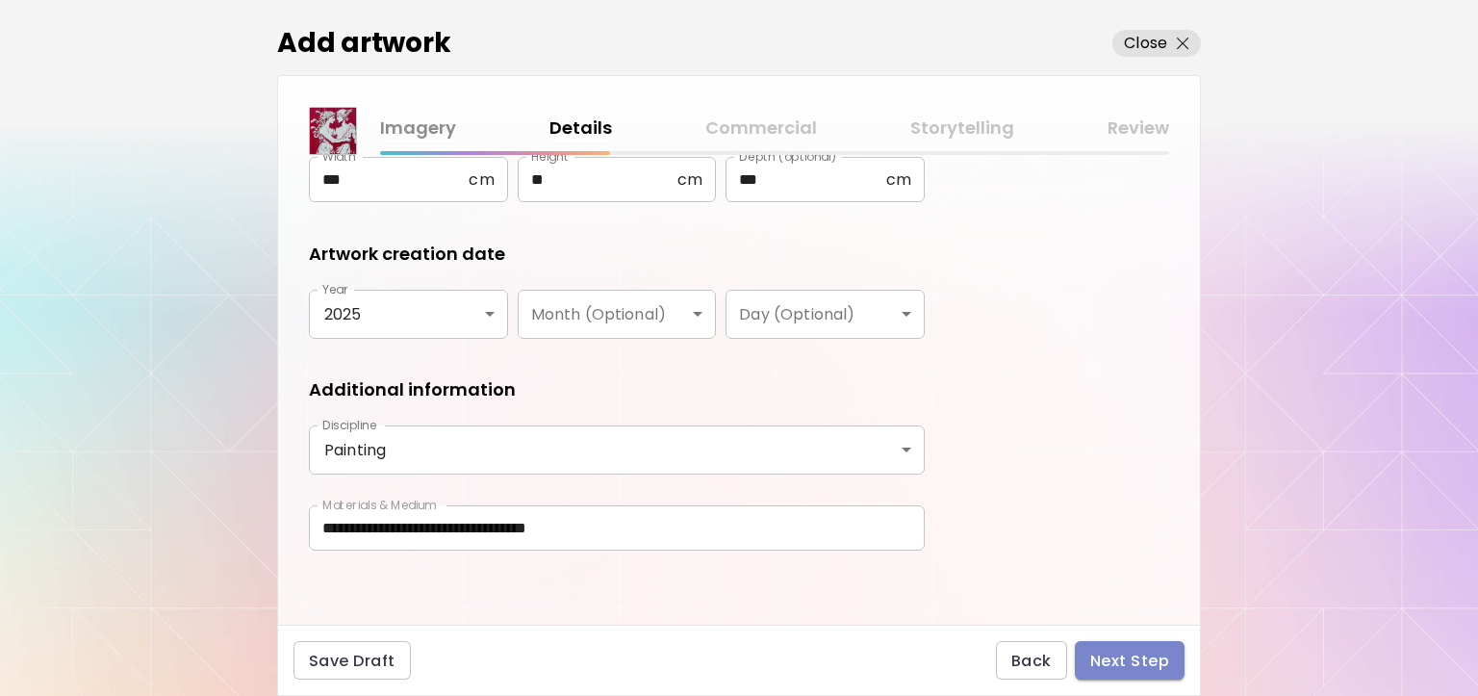
click at [1109, 651] on span "Next Step" at bounding box center [1129, 661] width 79 height 20
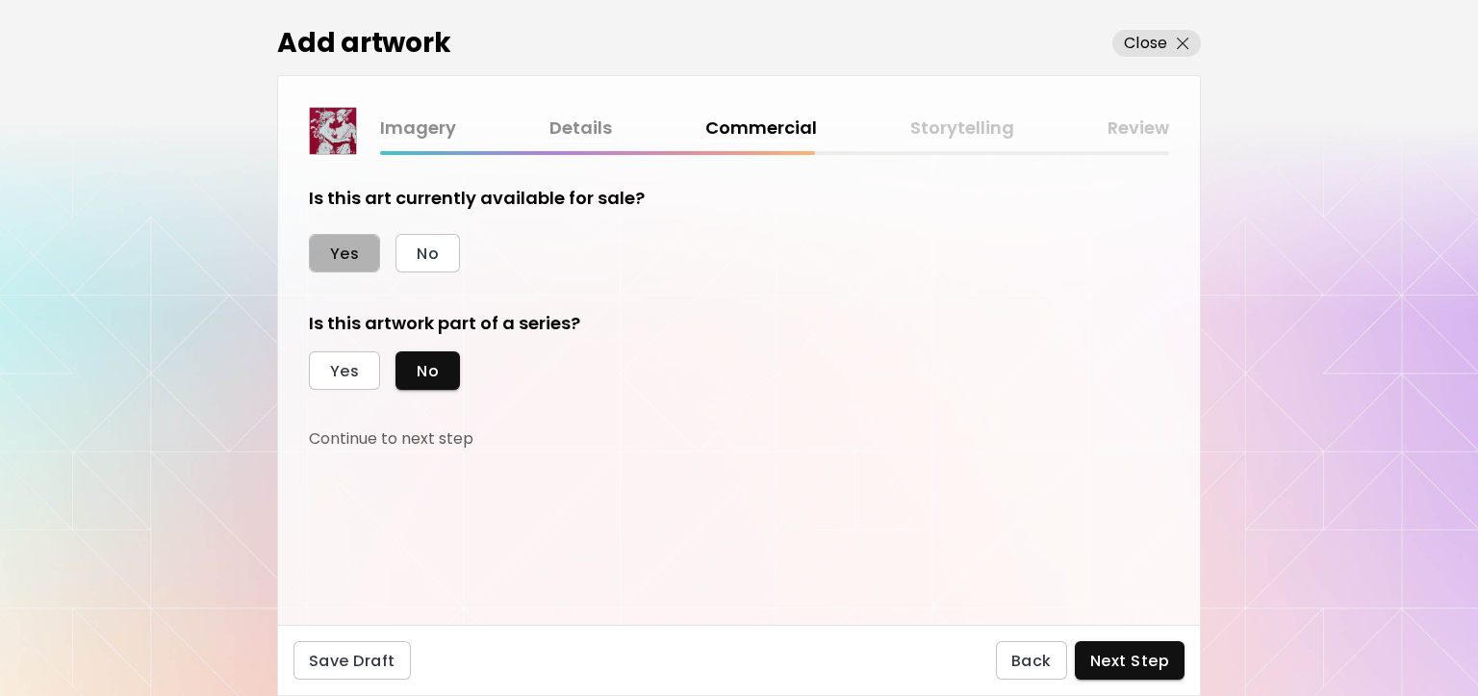
click at [366, 259] on button "Yes" at bounding box center [344, 253] width 71 height 38
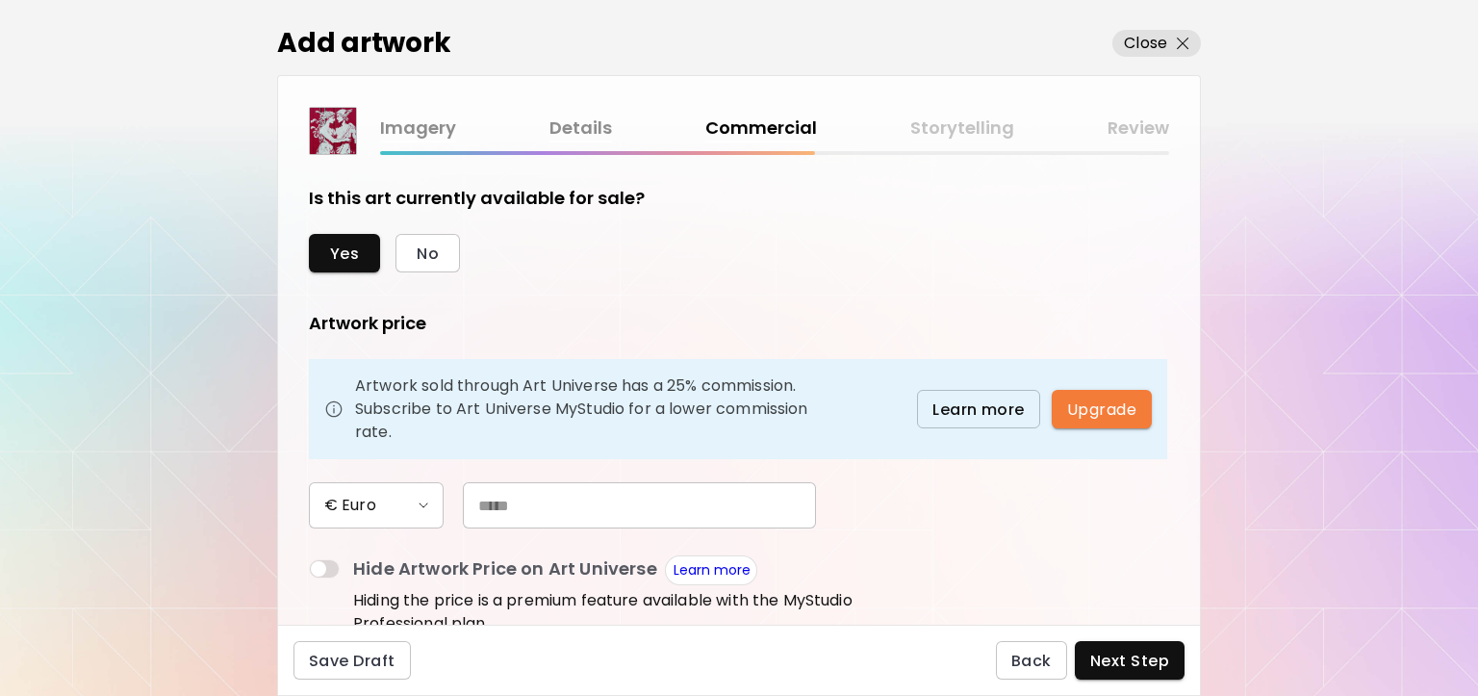
click at [481, 505] on input "text" at bounding box center [639, 505] width 353 height 46
click at [977, 482] on form "Is this art currently available for sale? Yes No Artwork price Artwork sold thr…" at bounding box center [739, 390] width 860 height 408
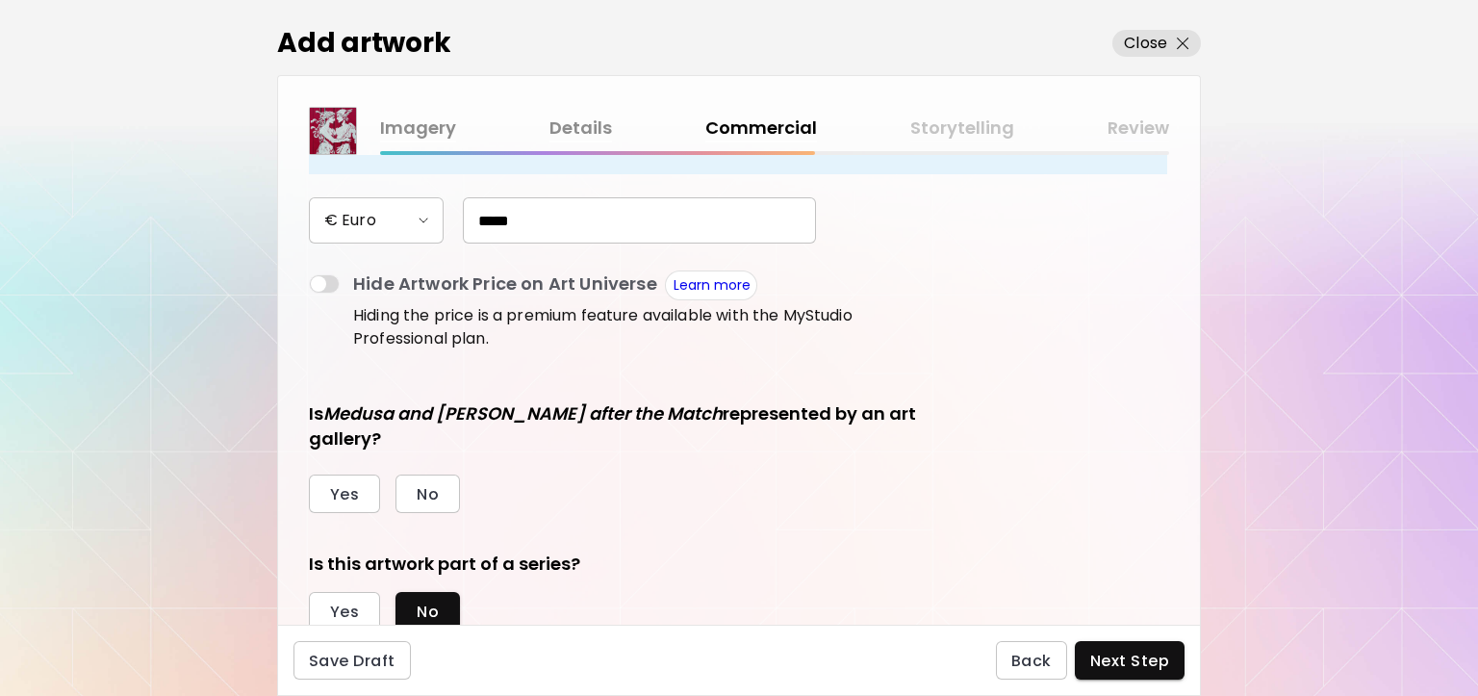
scroll to position [252, 0]
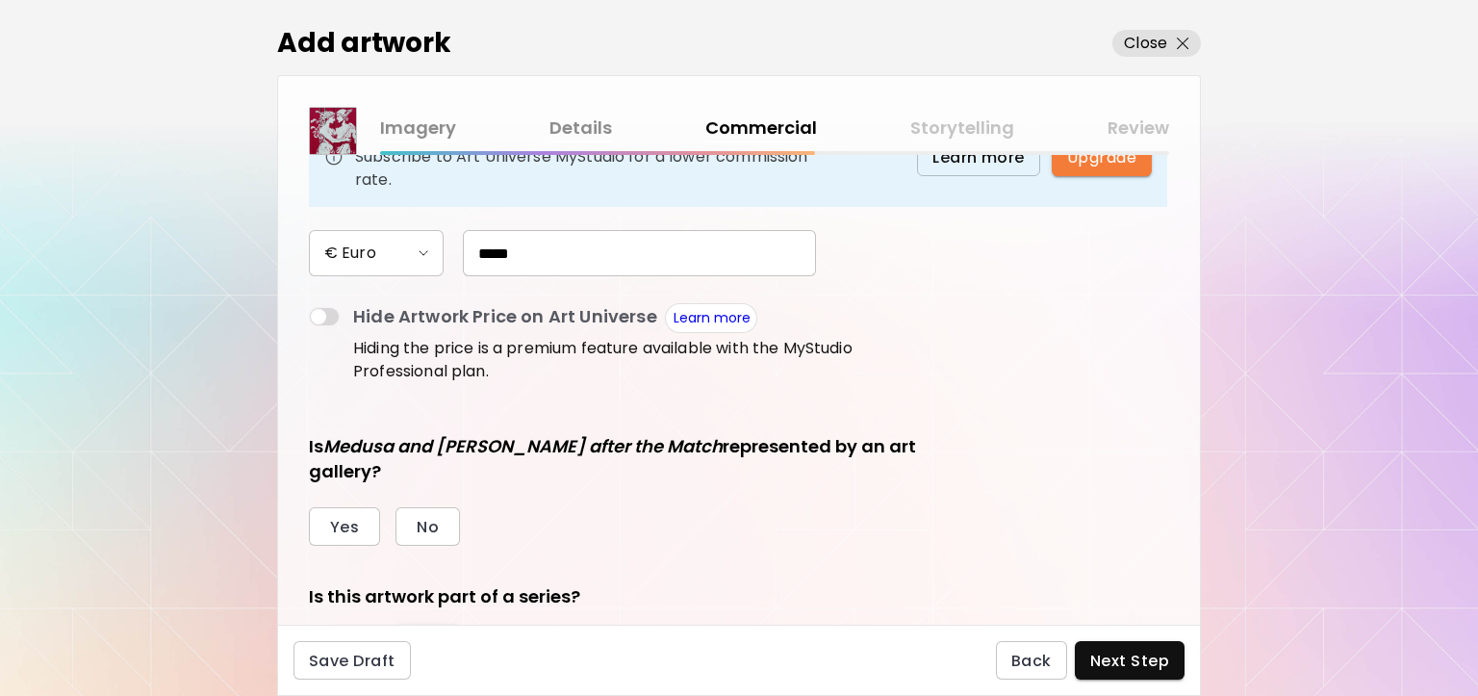
drag, startPoint x: 514, startPoint y: 249, endPoint x: 497, endPoint y: 252, distance: 17.6
click at [497, 252] on input "*****" at bounding box center [639, 253] width 353 height 46
type input "*****"
click at [622, 546] on div "Is this art currently available for sale? Yes No Artwork price Artwork sold thr…" at bounding box center [617, 328] width 616 height 789
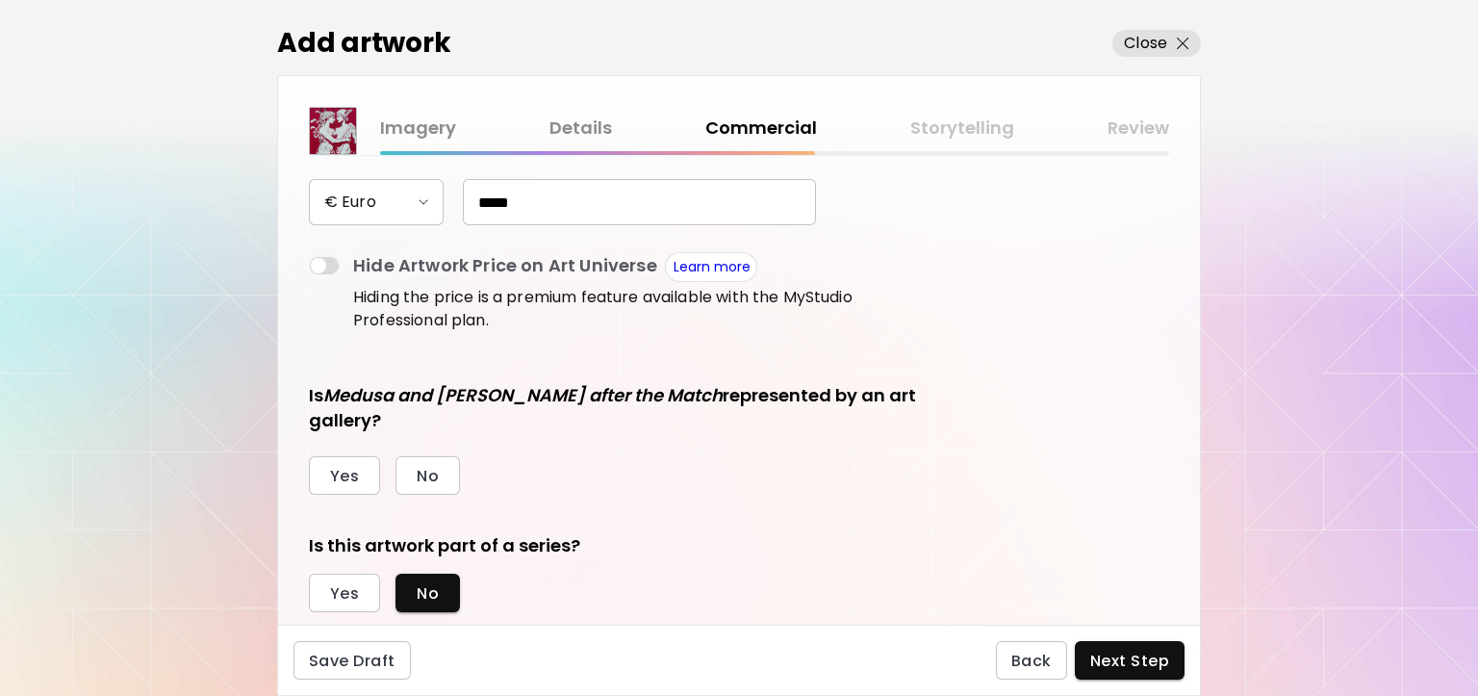
scroll to position [348, 0]
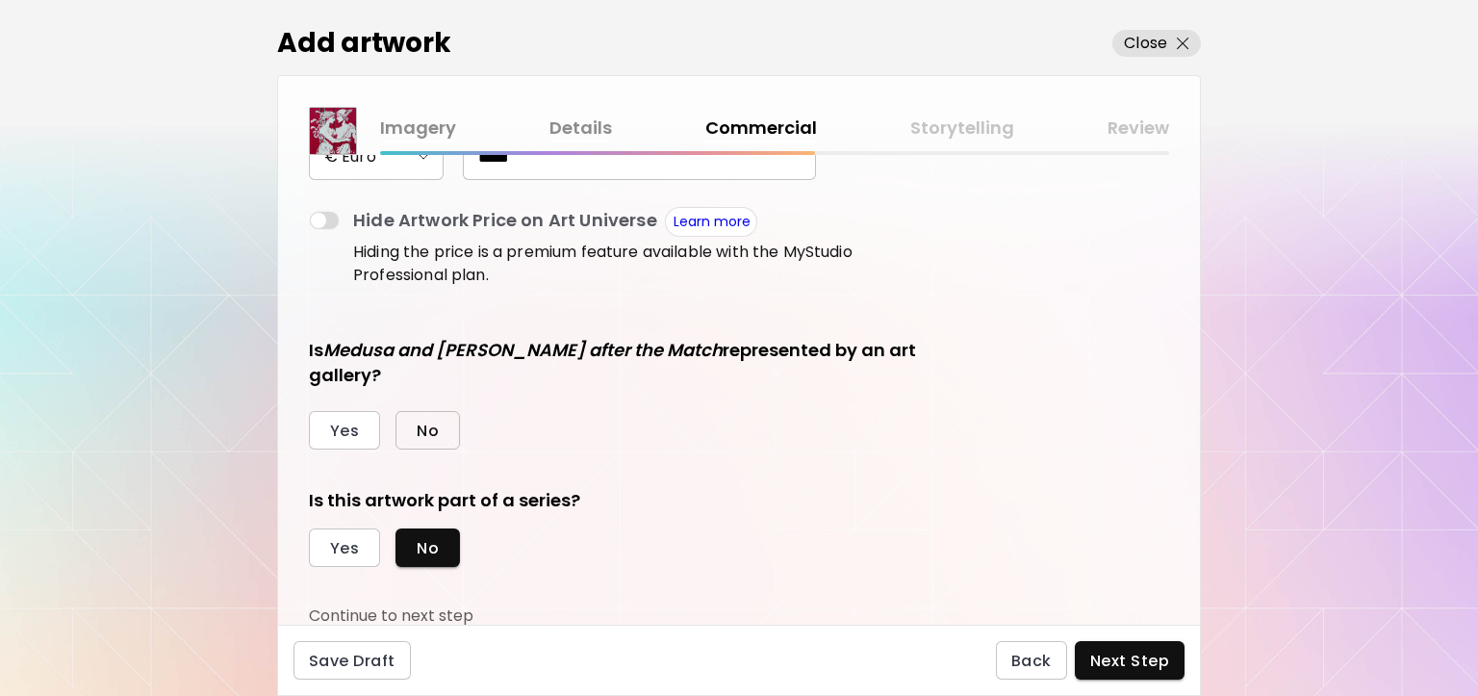
click at [419, 437] on span "No" at bounding box center [428, 431] width 22 height 20
click at [344, 546] on span "Yes" at bounding box center [344, 548] width 29 height 20
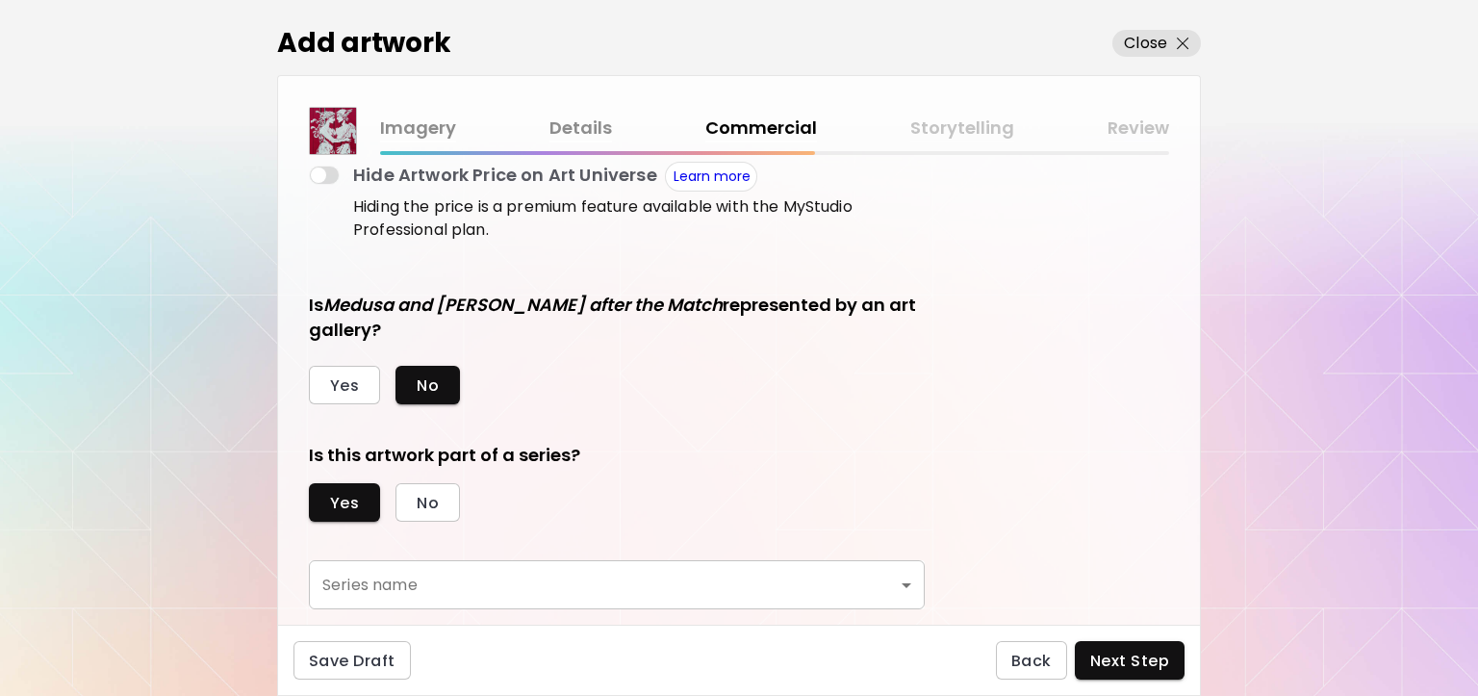
scroll to position [438, 0]
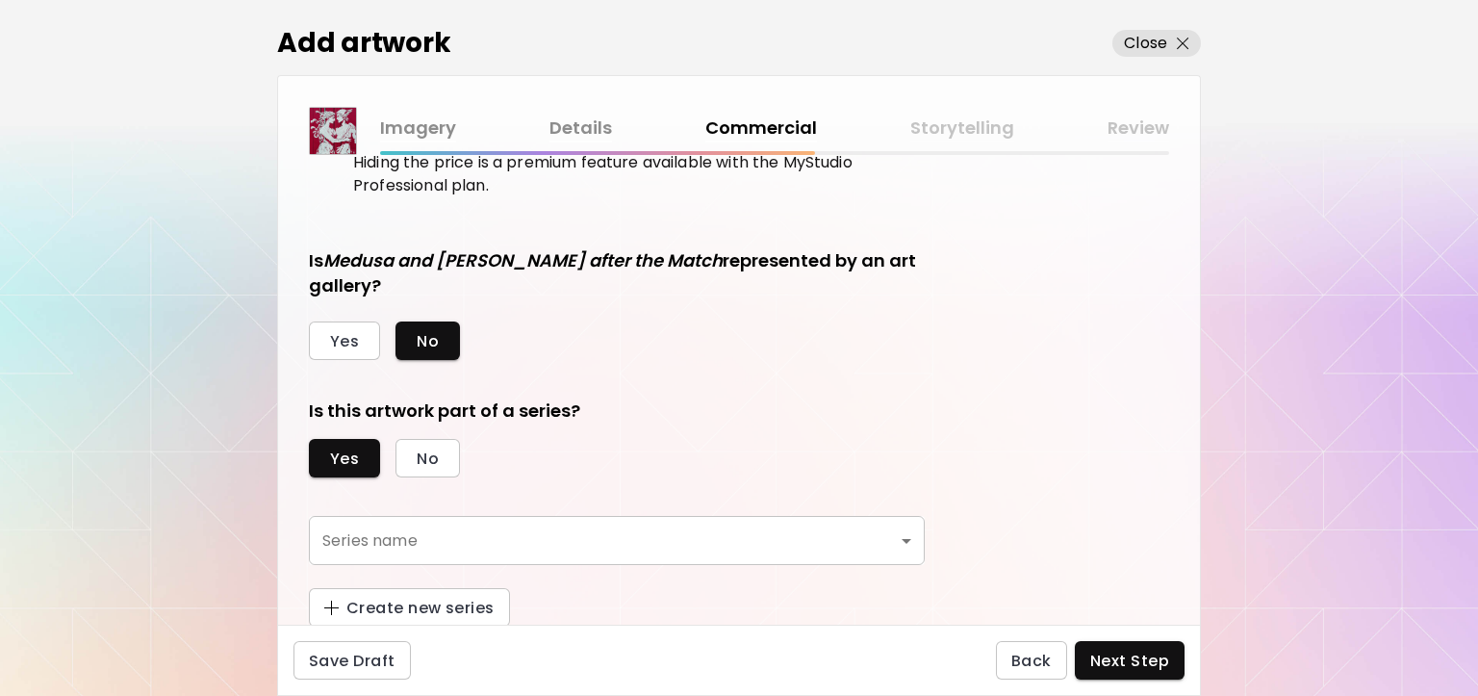
click at [470, 533] on body "[DOMAIN_NAME]/[PERSON_NAME] Add Artwork Manage Art Edit Profile My BioLink Comm…" at bounding box center [739, 348] width 1478 height 696
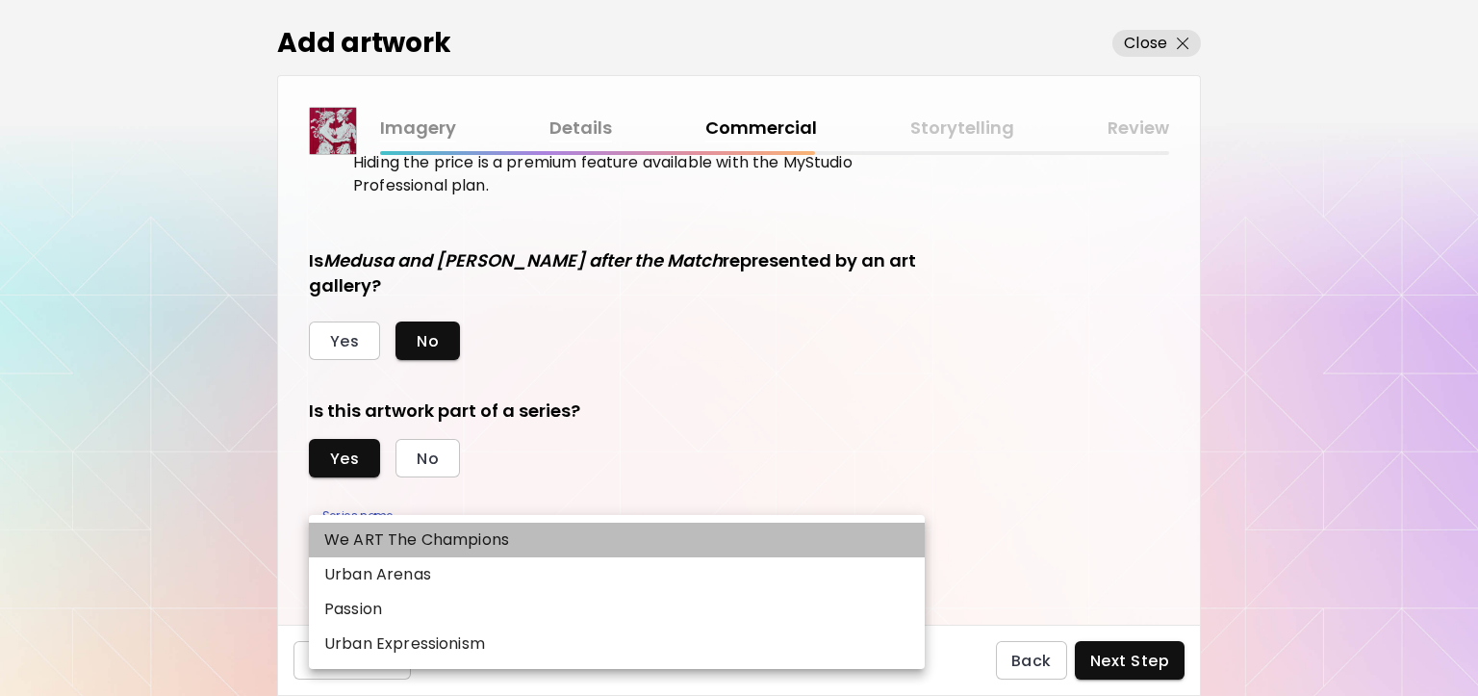
click at [469, 542] on p "We ART The Champions" at bounding box center [416, 539] width 185 height 23
type input "**********"
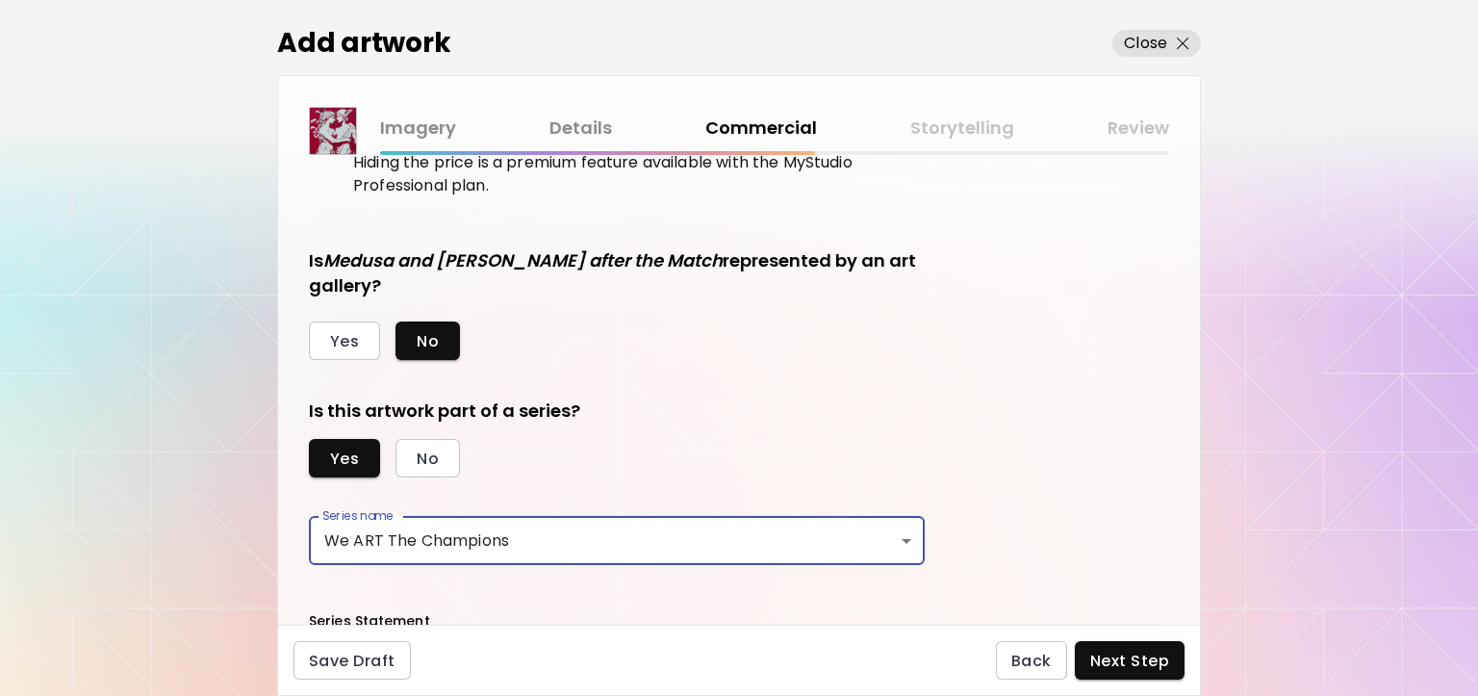
click at [828, 447] on div "Yes No" at bounding box center [617, 458] width 616 height 38
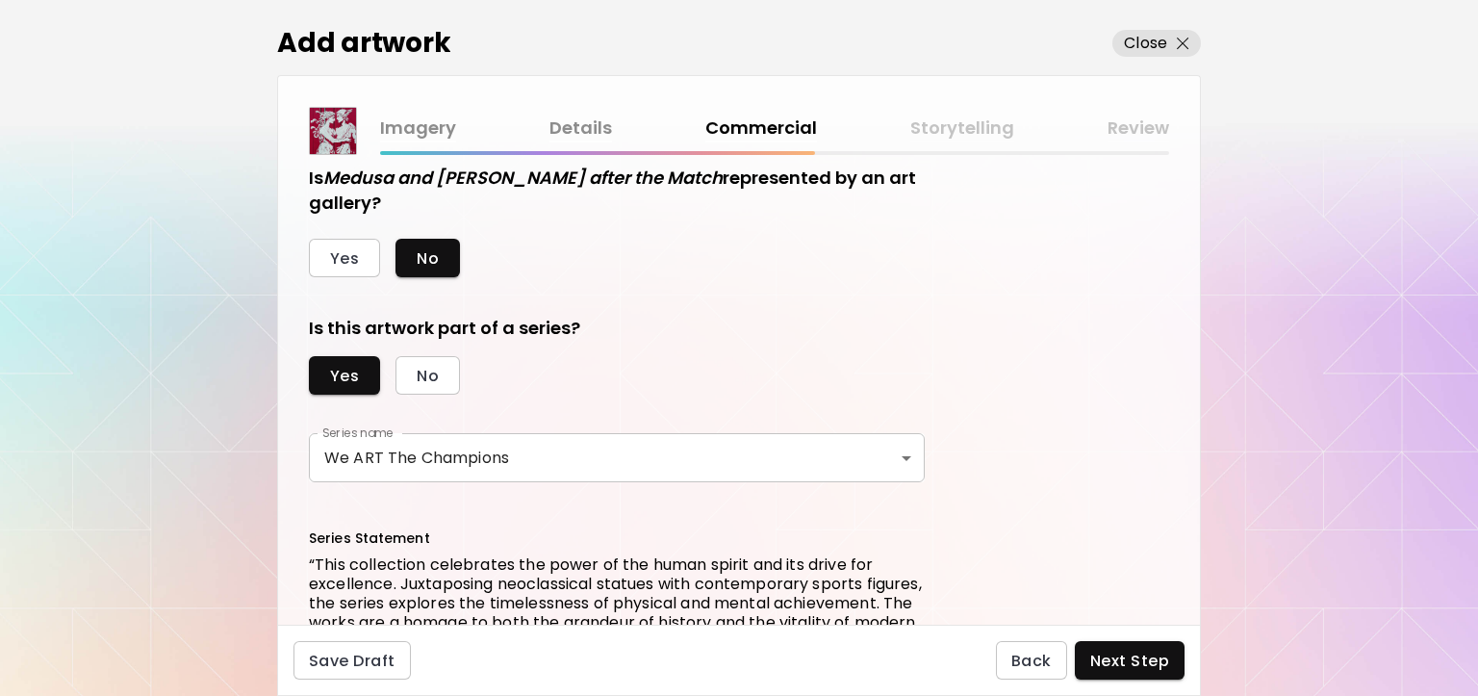
scroll to position [647, 0]
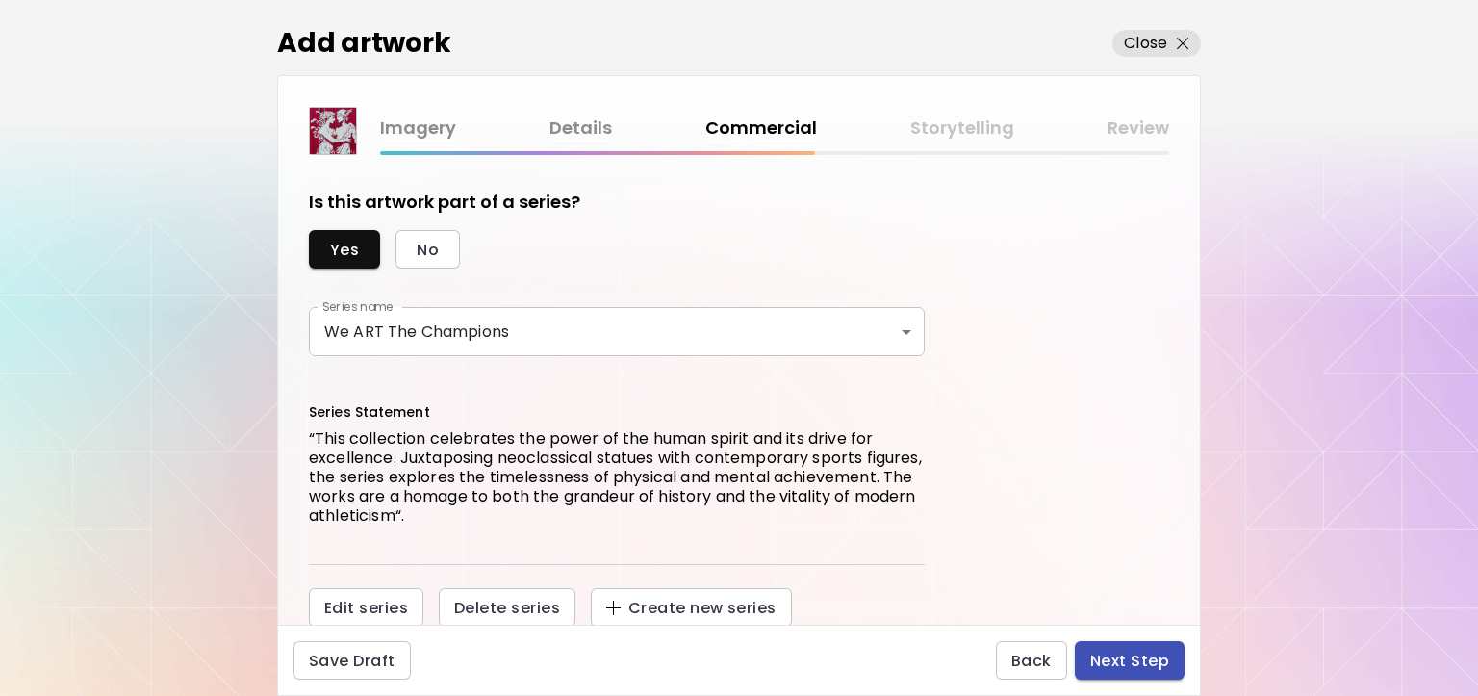
click at [1093, 653] on span "Next Step" at bounding box center [1129, 661] width 79 height 20
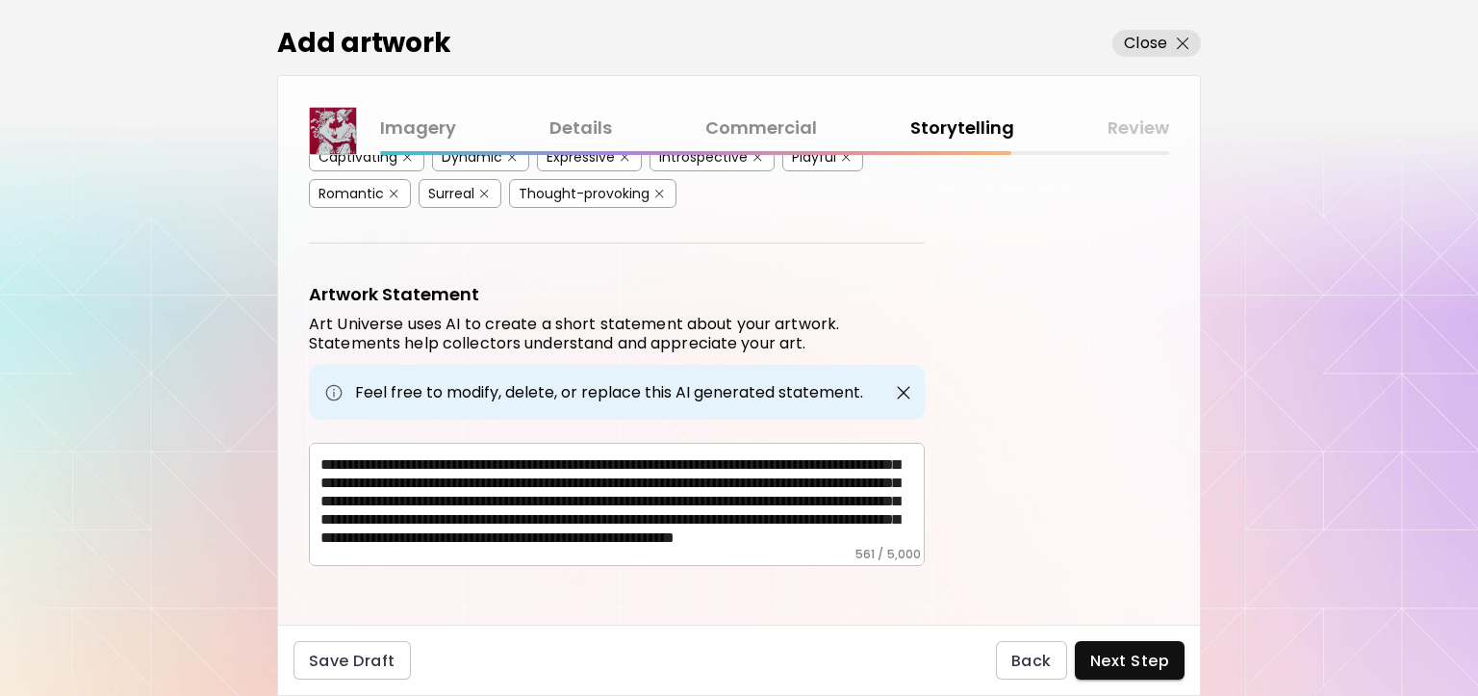
scroll to position [50, 0]
click at [456, 515] on textarea "**********" at bounding box center [622, 498] width 604 height 96
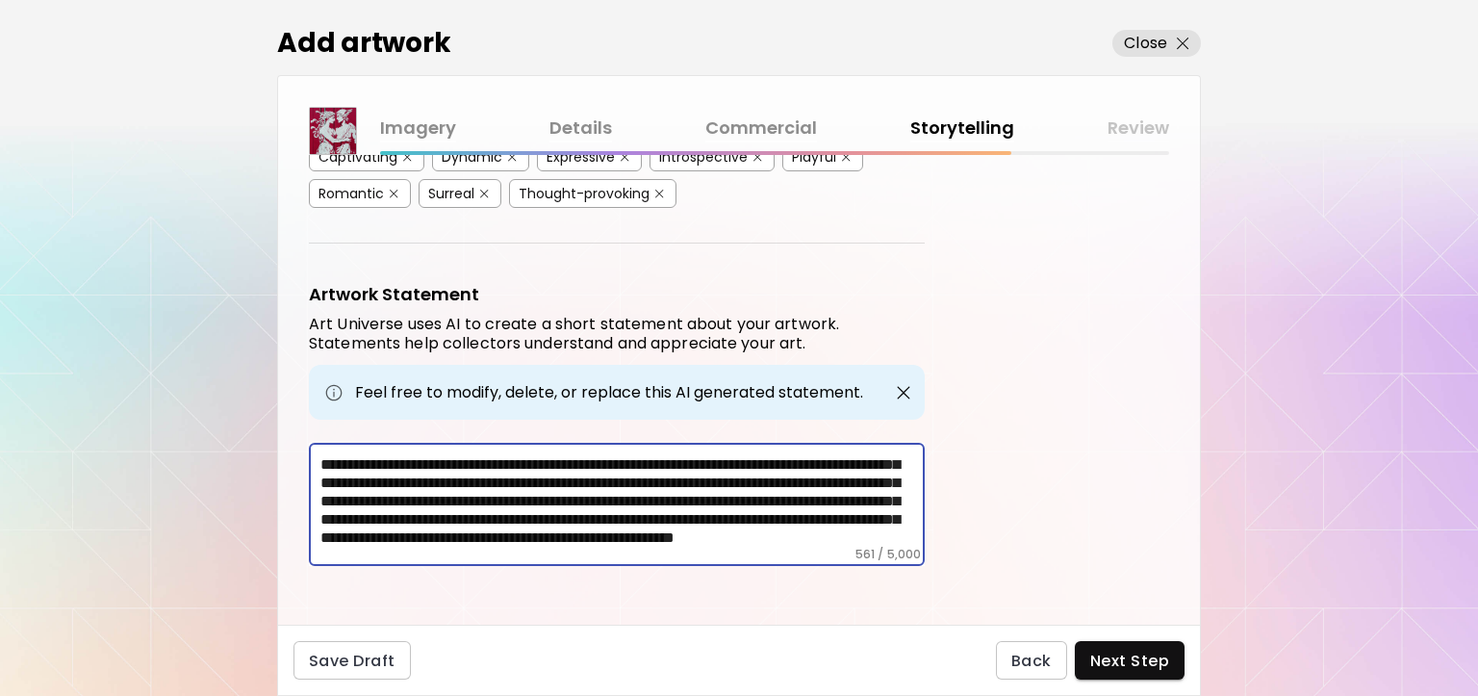
paste textarea "**********"
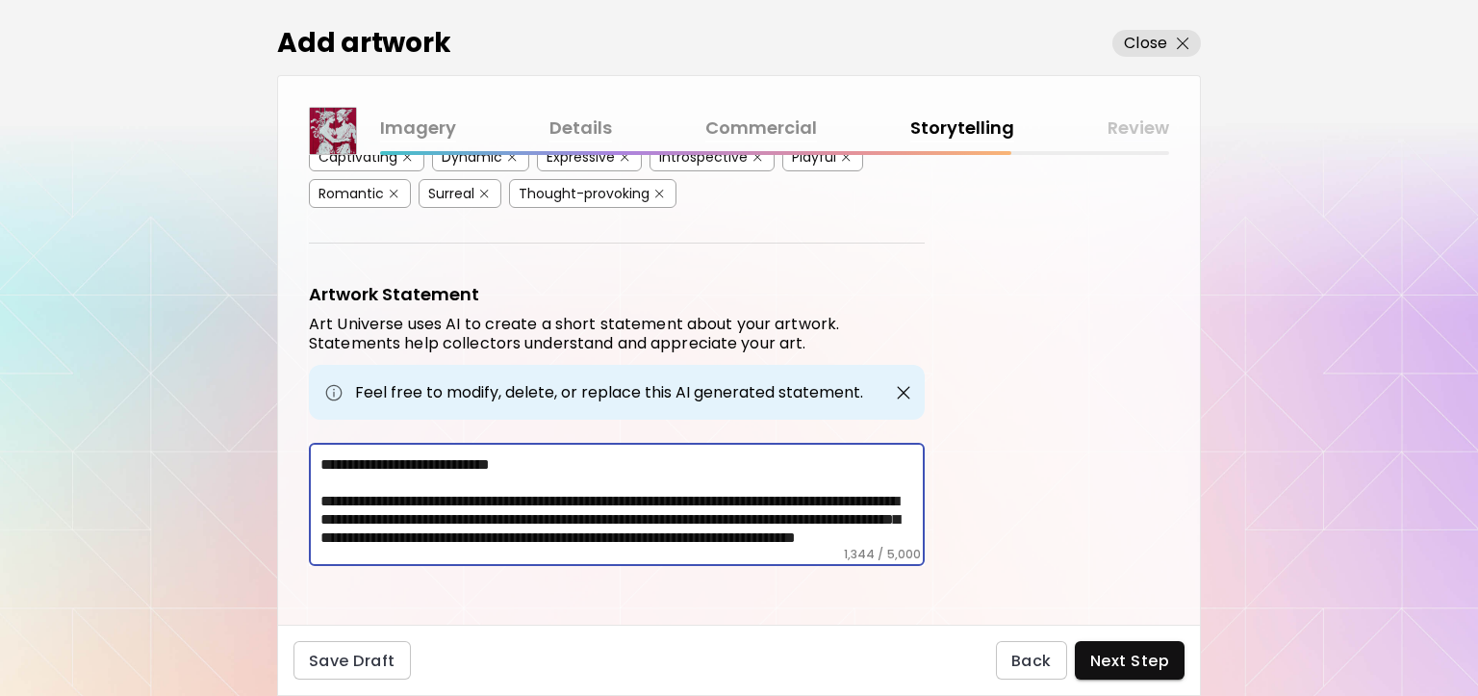
scroll to position [398, 0]
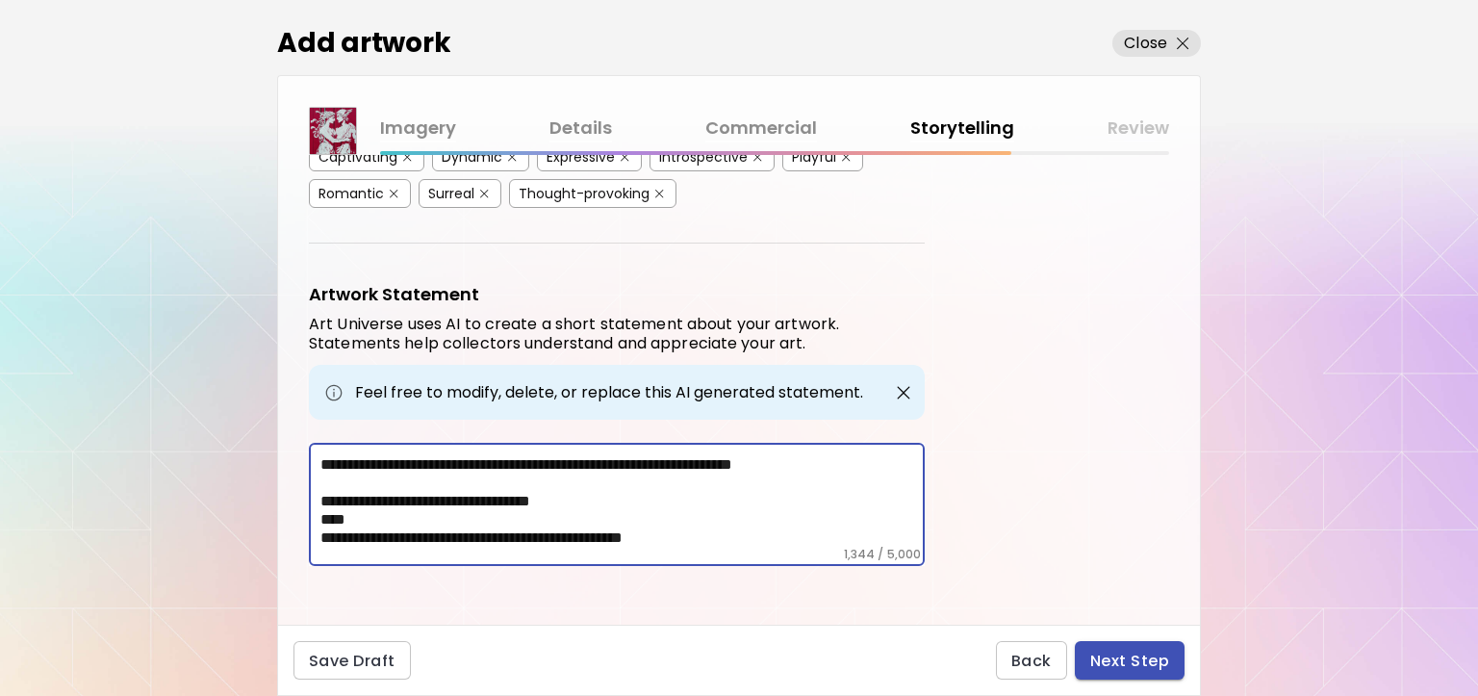
type textarea "**********"
click at [1120, 655] on span "Next Step" at bounding box center [1129, 661] width 79 height 20
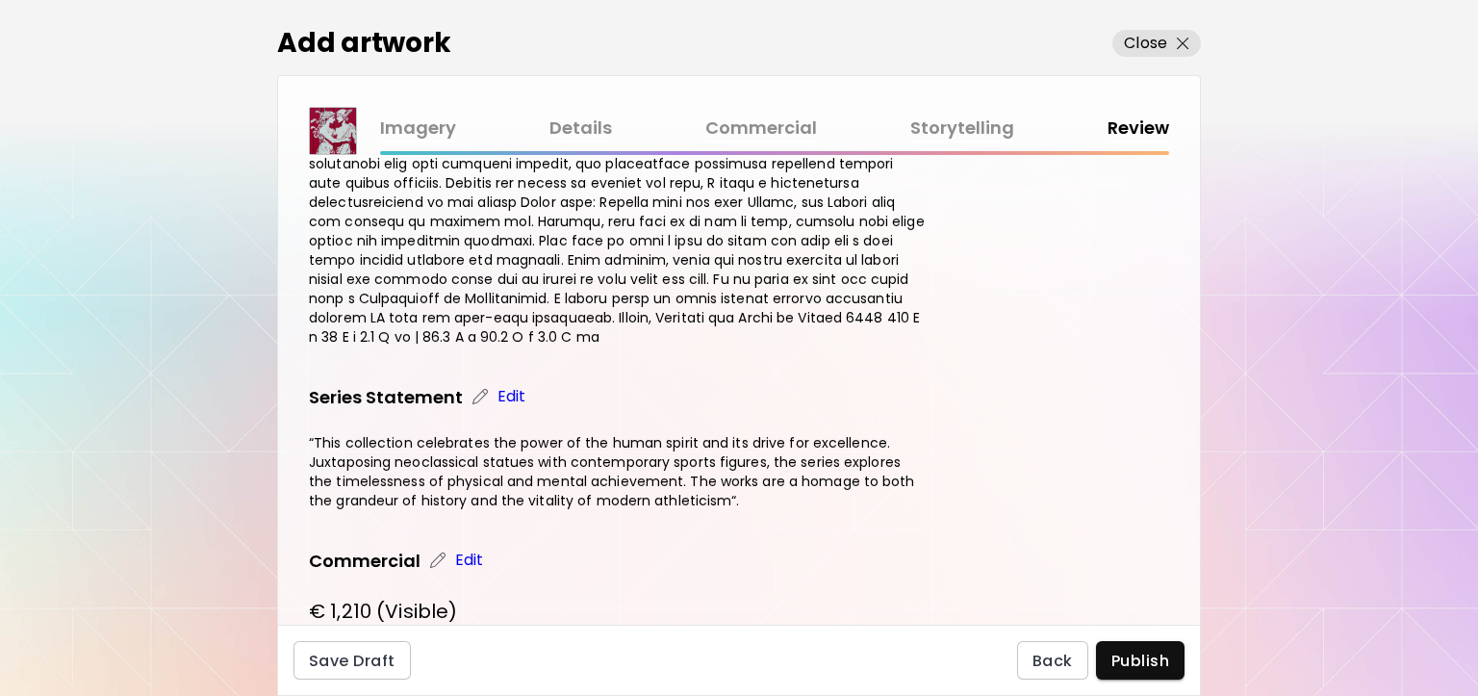
scroll to position [1428, 0]
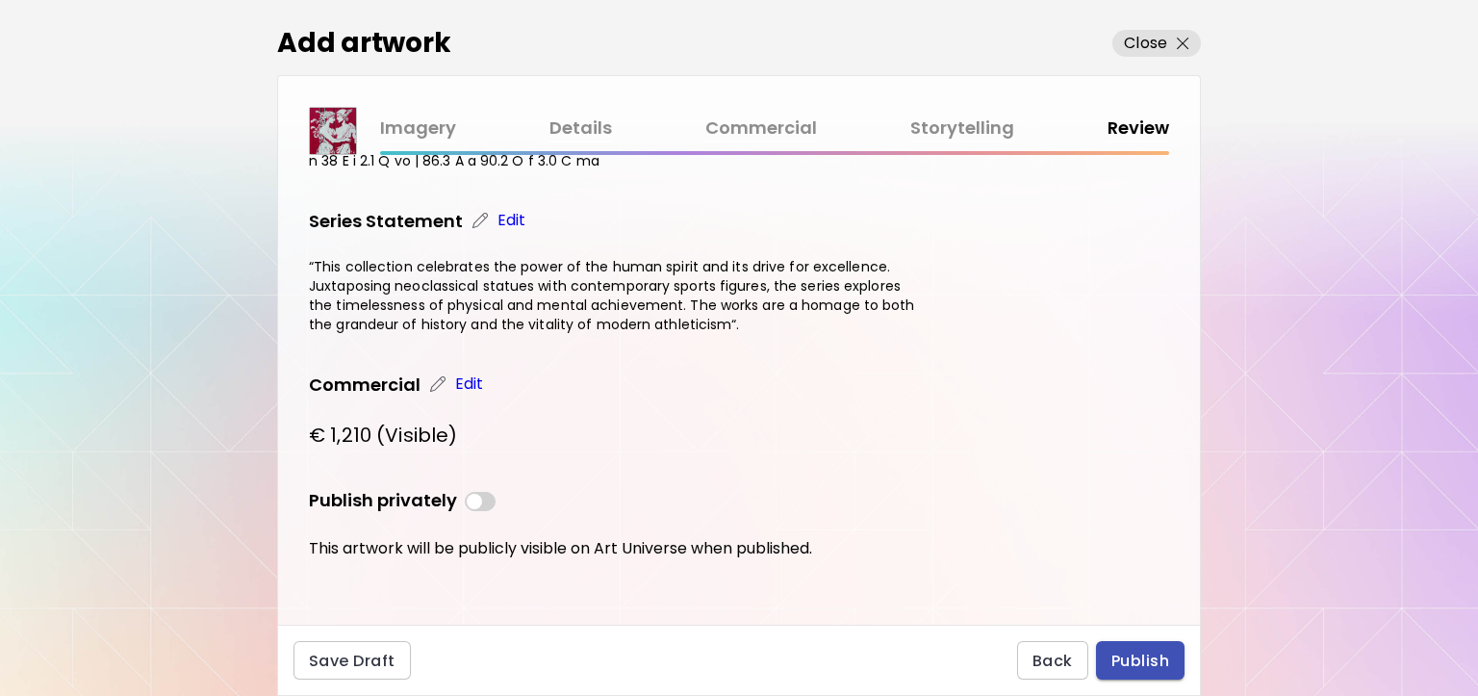
click at [1169, 661] on button "Publish" at bounding box center [1140, 660] width 89 height 38
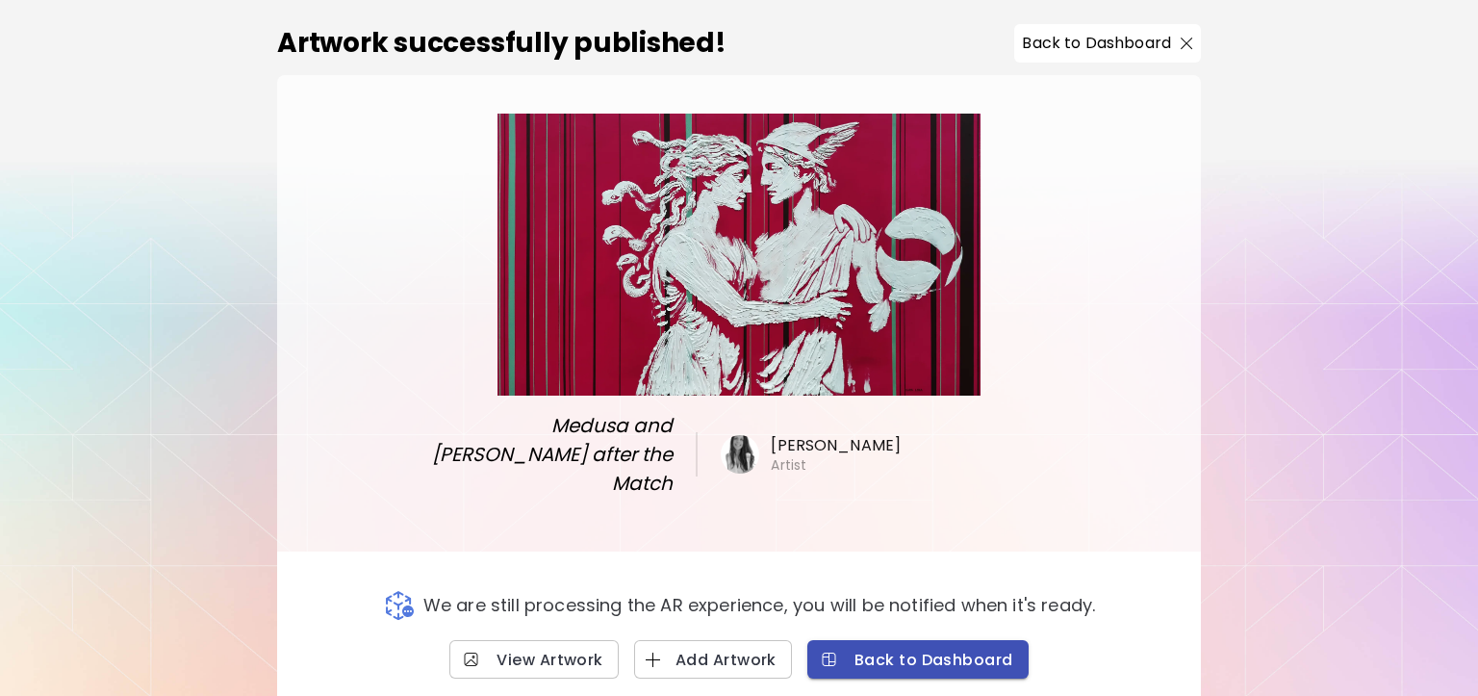
click at [838, 650] on img "button" at bounding box center [829, 659] width 20 height 19
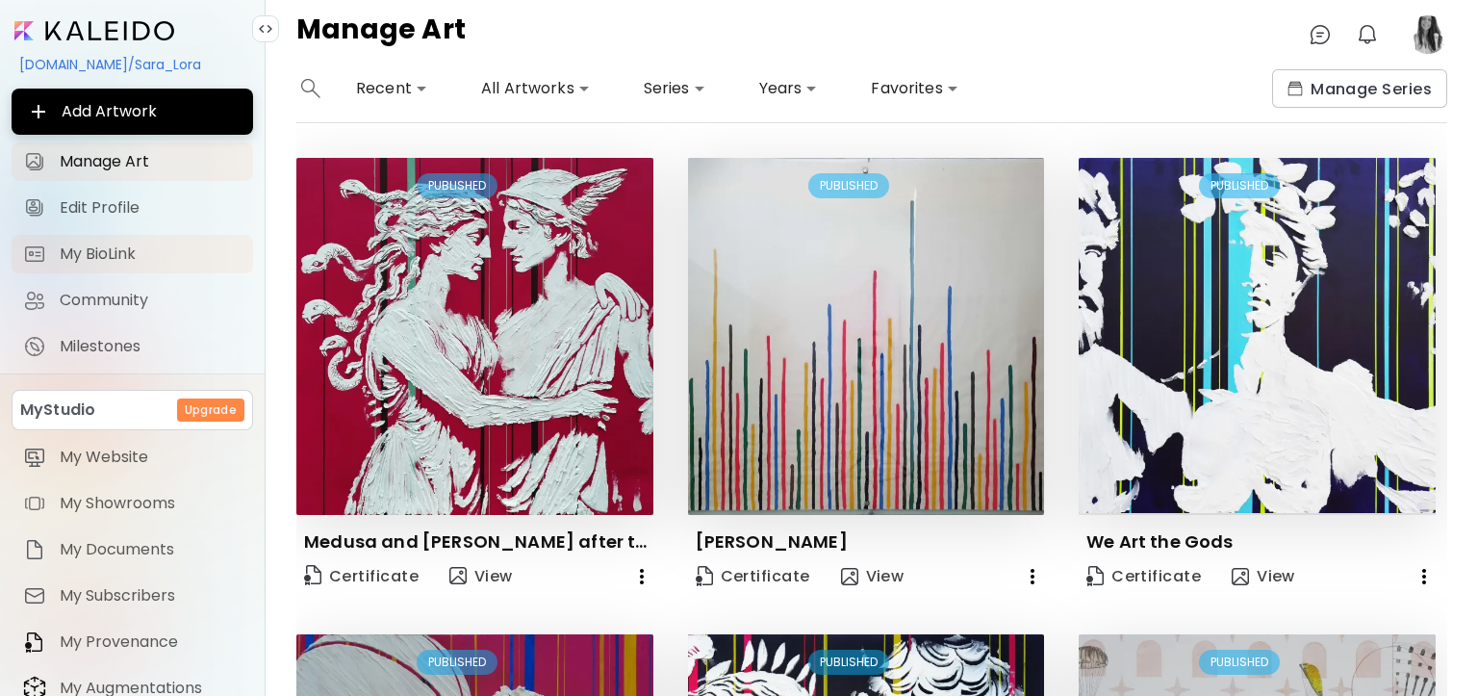
click at [116, 254] on span "My BioLink" at bounding box center [151, 253] width 182 height 19
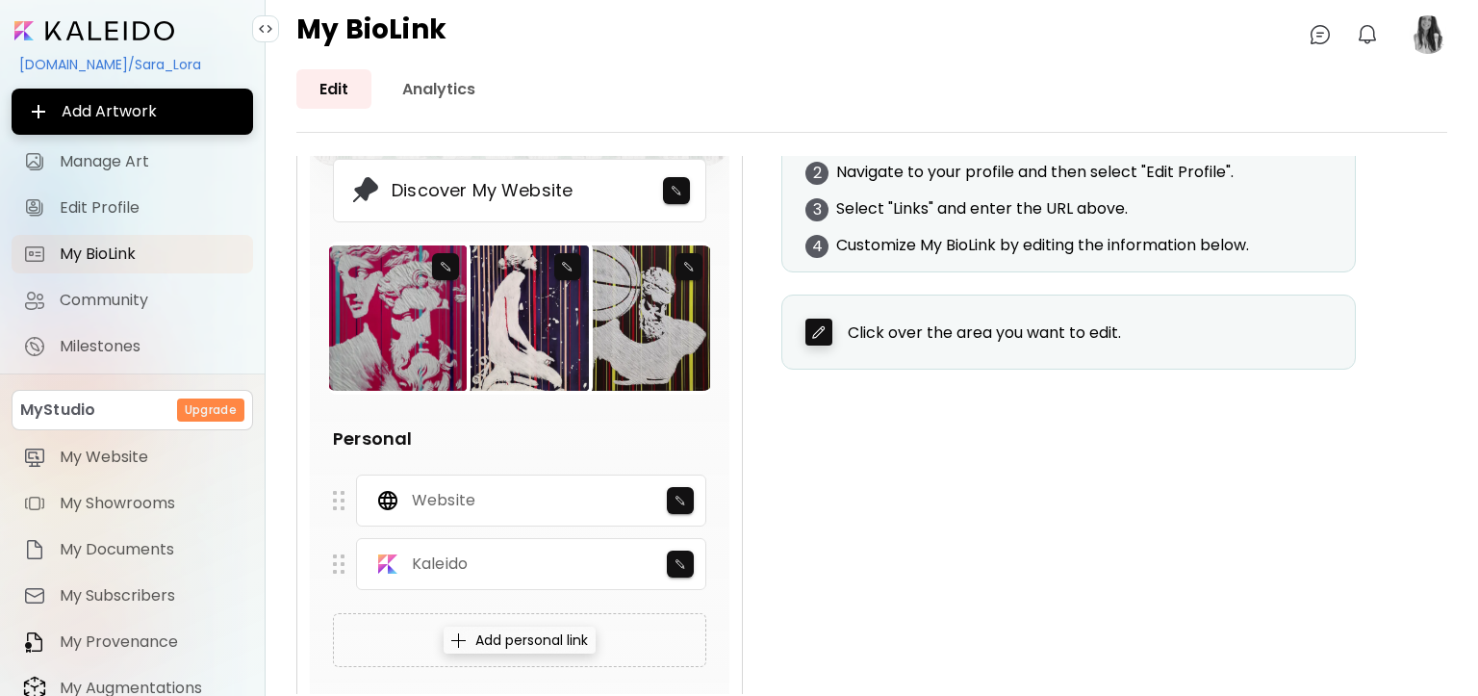
scroll to position [289, 0]
click at [113, 346] on span "Milestones" at bounding box center [151, 346] width 182 height 19
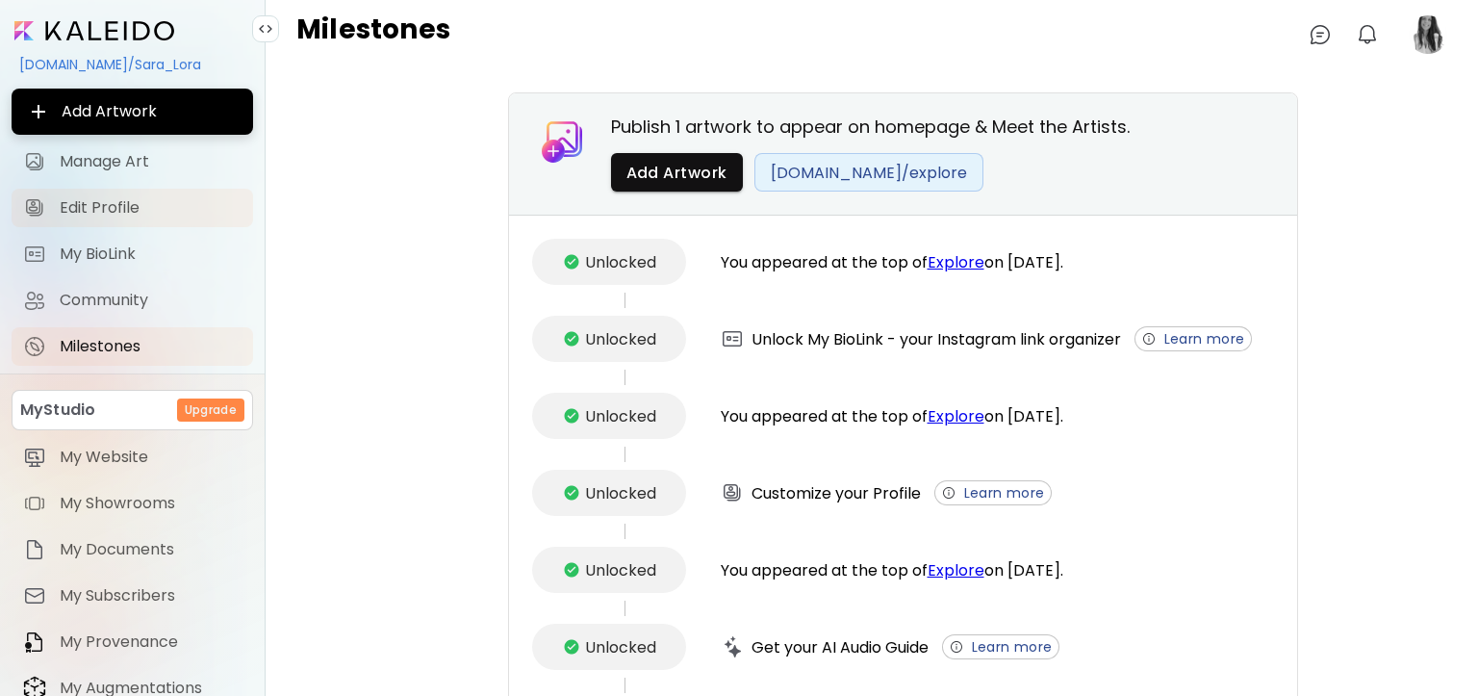
click at [129, 190] on link "Edit Profile" at bounding box center [133, 208] width 242 height 38
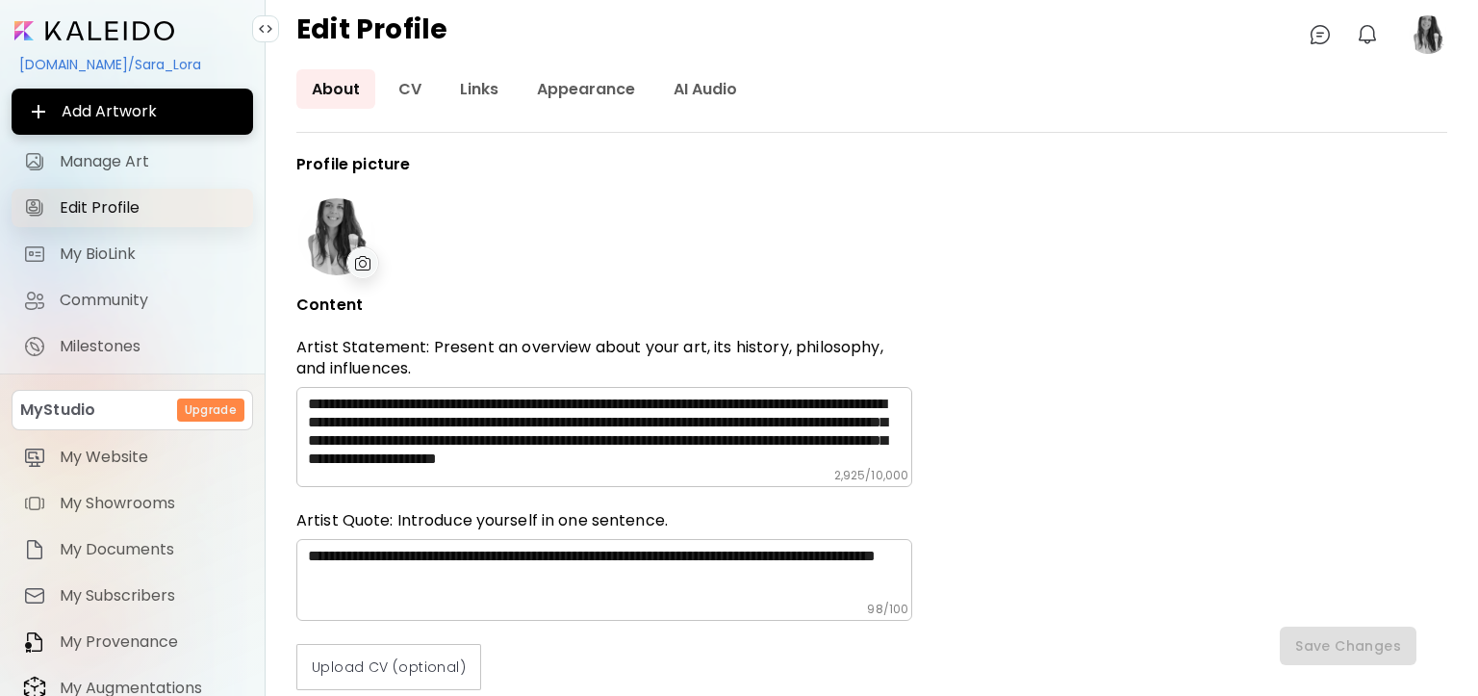
type input "*****"
click at [583, 94] on link "Appearance" at bounding box center [586, 88] width 129 height 39
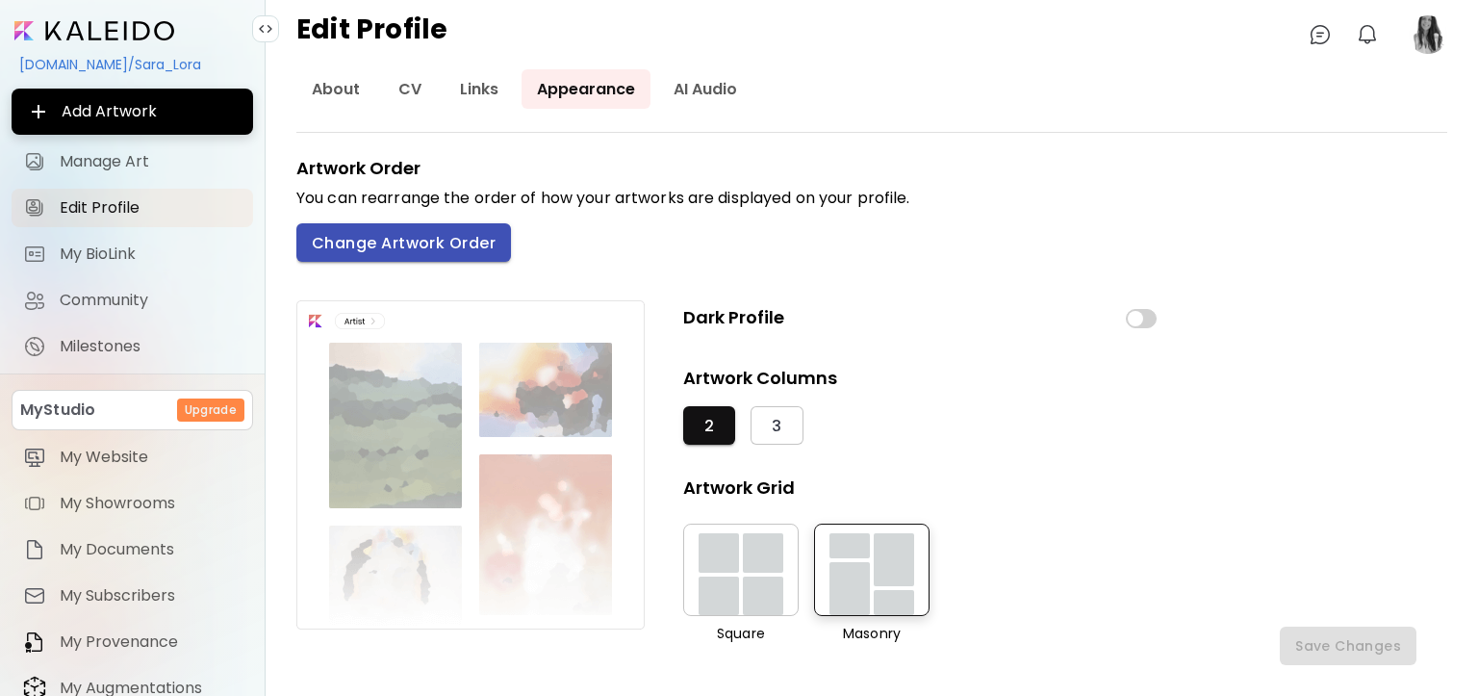
click at [431, 241] on span "Change Artwork Order" at bounding box center [404, 243] width 184 height 20
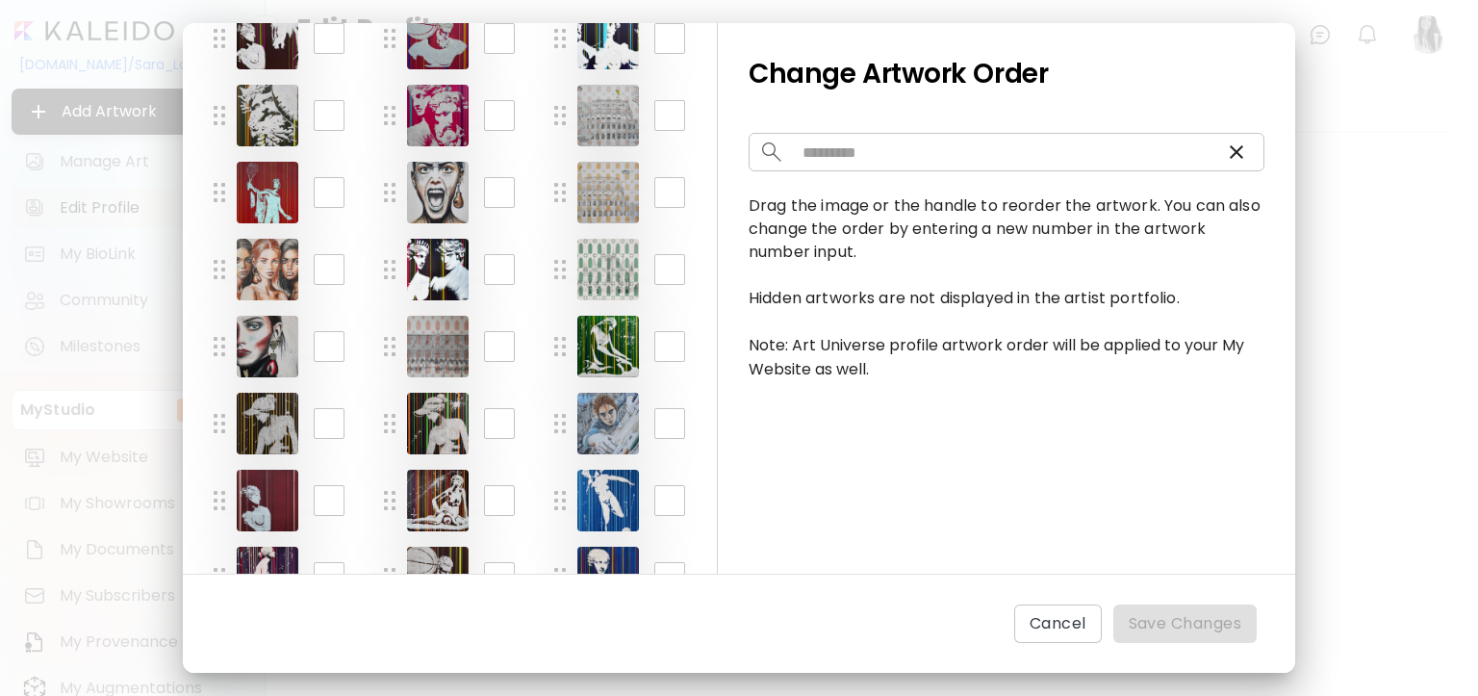
scroll to position [594, 0]
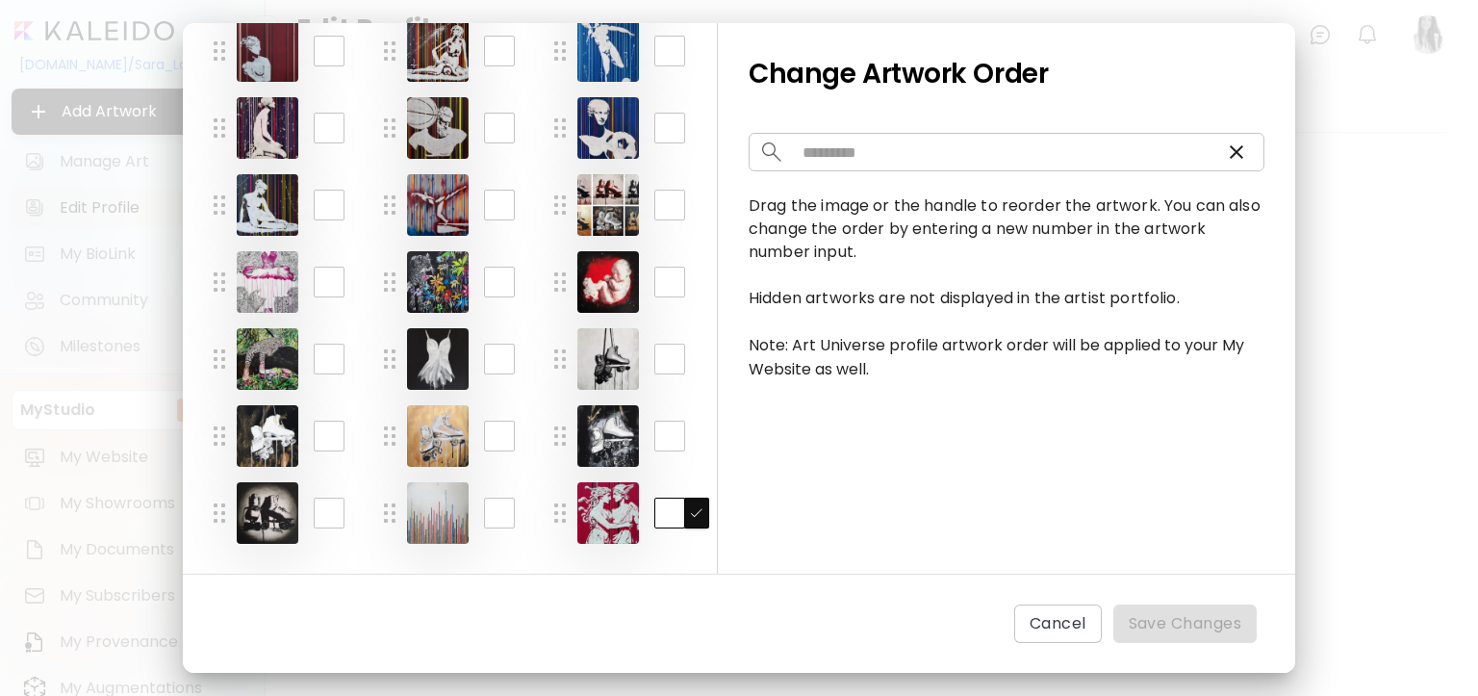
drag, startPoint x: 674, startPoint y: 508, endPoint x: 637, endPoint y: 509, distance: 36.6
click at [637, 509] on div "** ​" at bounding box center [643, 513] width 132 height 62
type input "*"
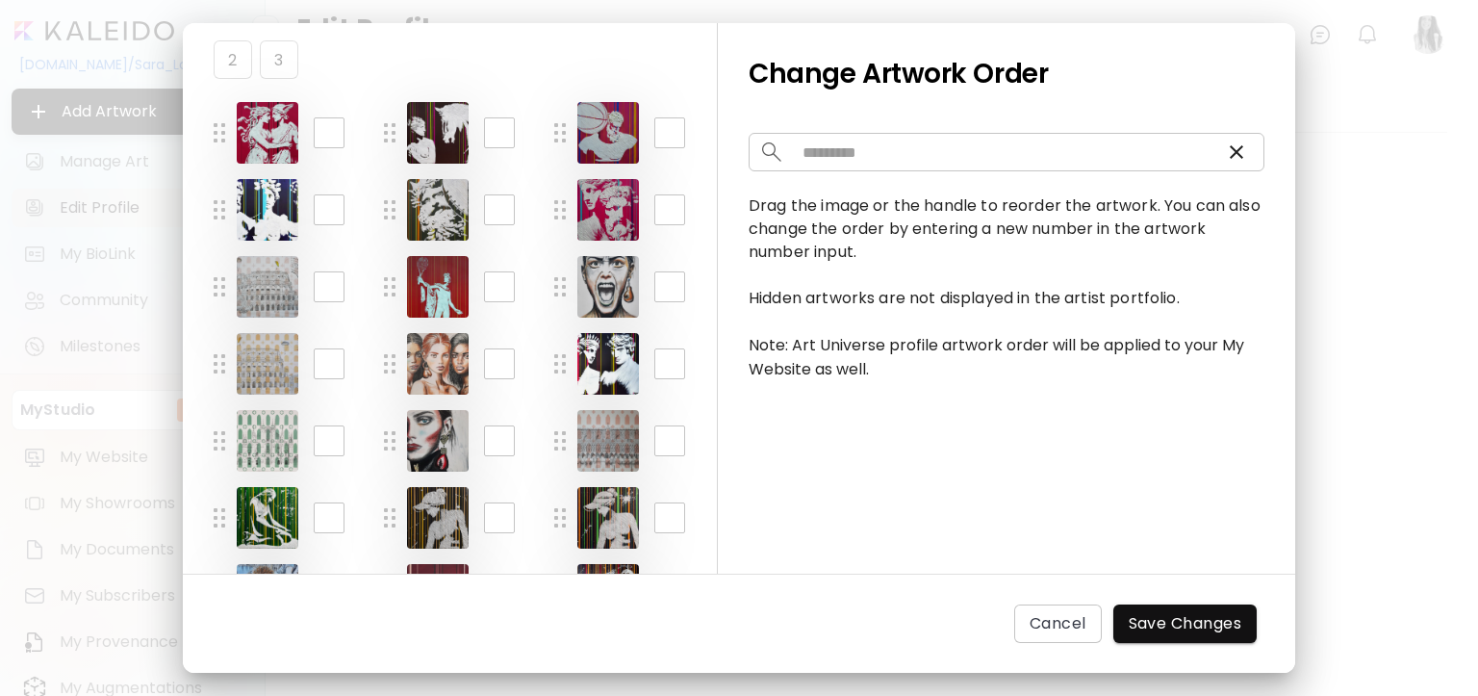
scroll to position [0, 0]
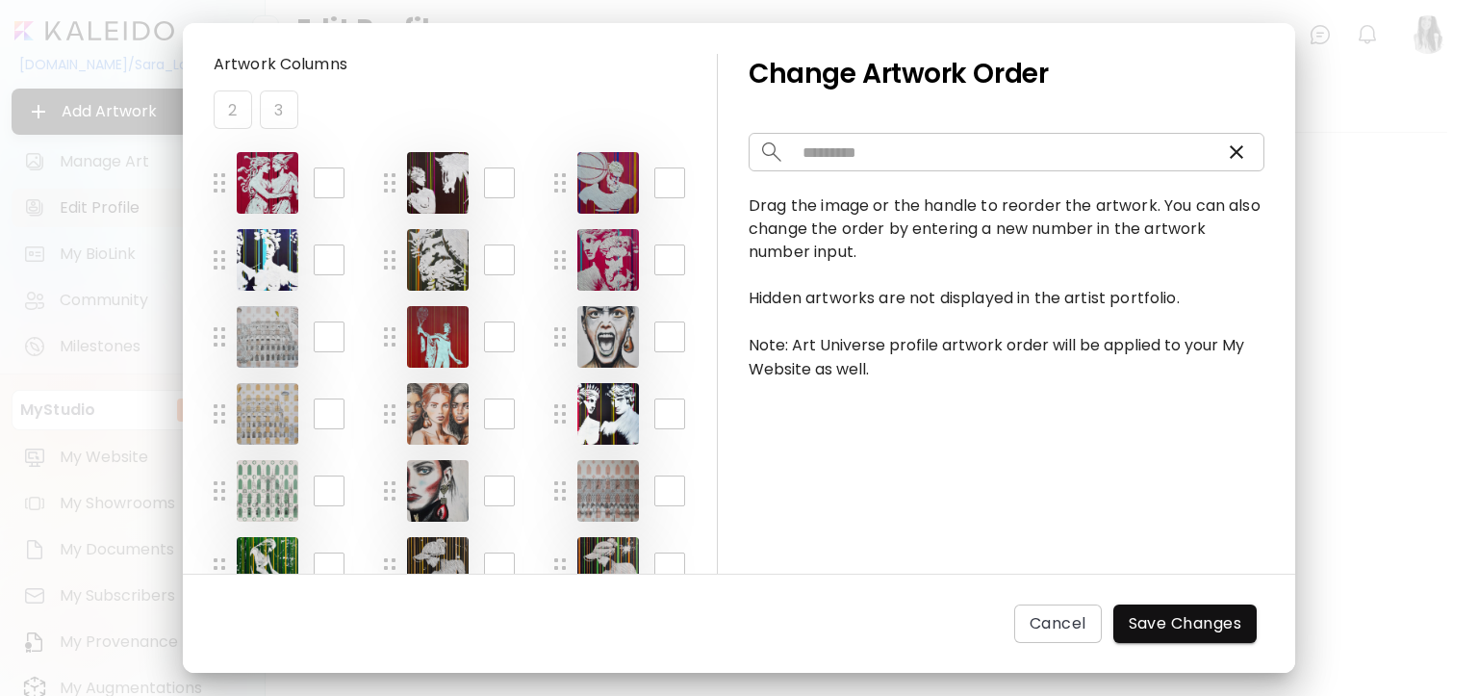
drag, startPoint x: 329, startPoint y: 260, endPoint x: 313, endPoint y: 262, distance: 16.5
click at [314, 262] on input "*" at bounding box center [329, 259] width 31 height 31
type input "*"
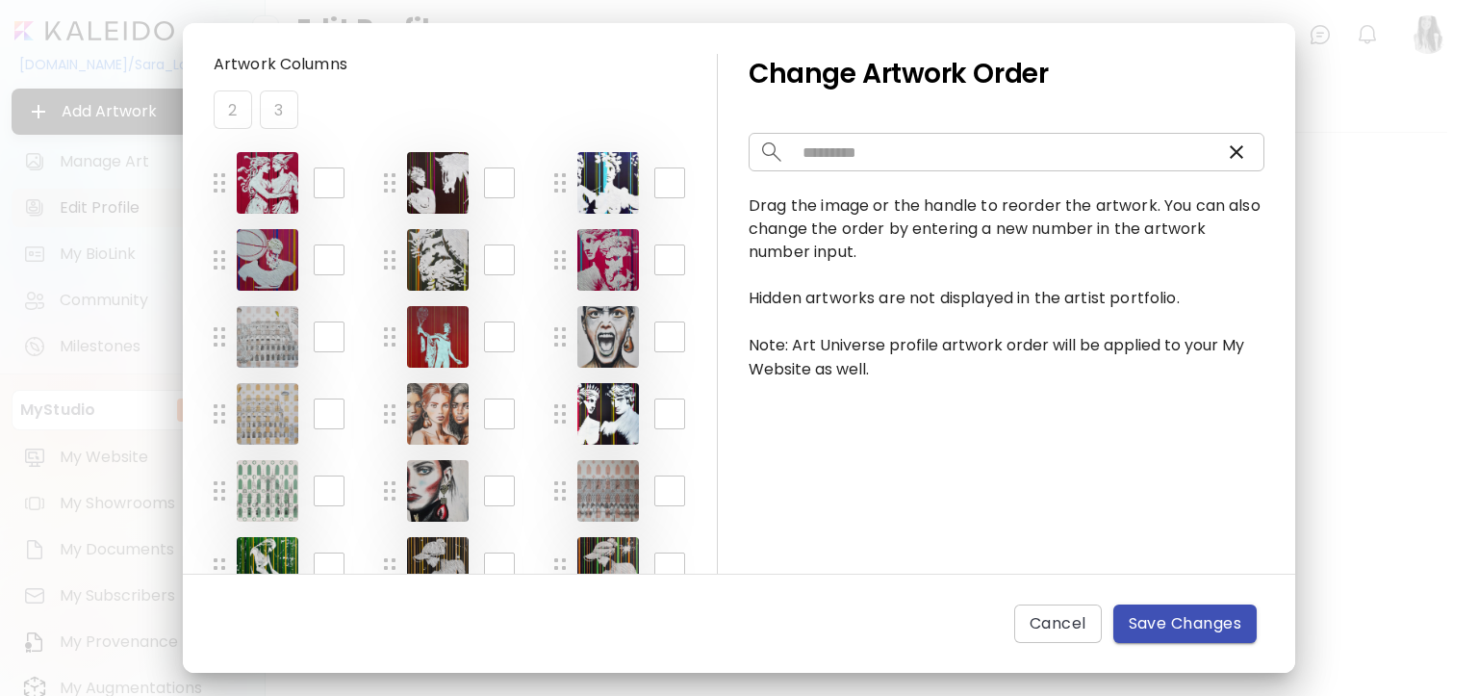
click at [1147, 625] on span "Save Changes" at bounding box center [1186, 623] width 114 height 23
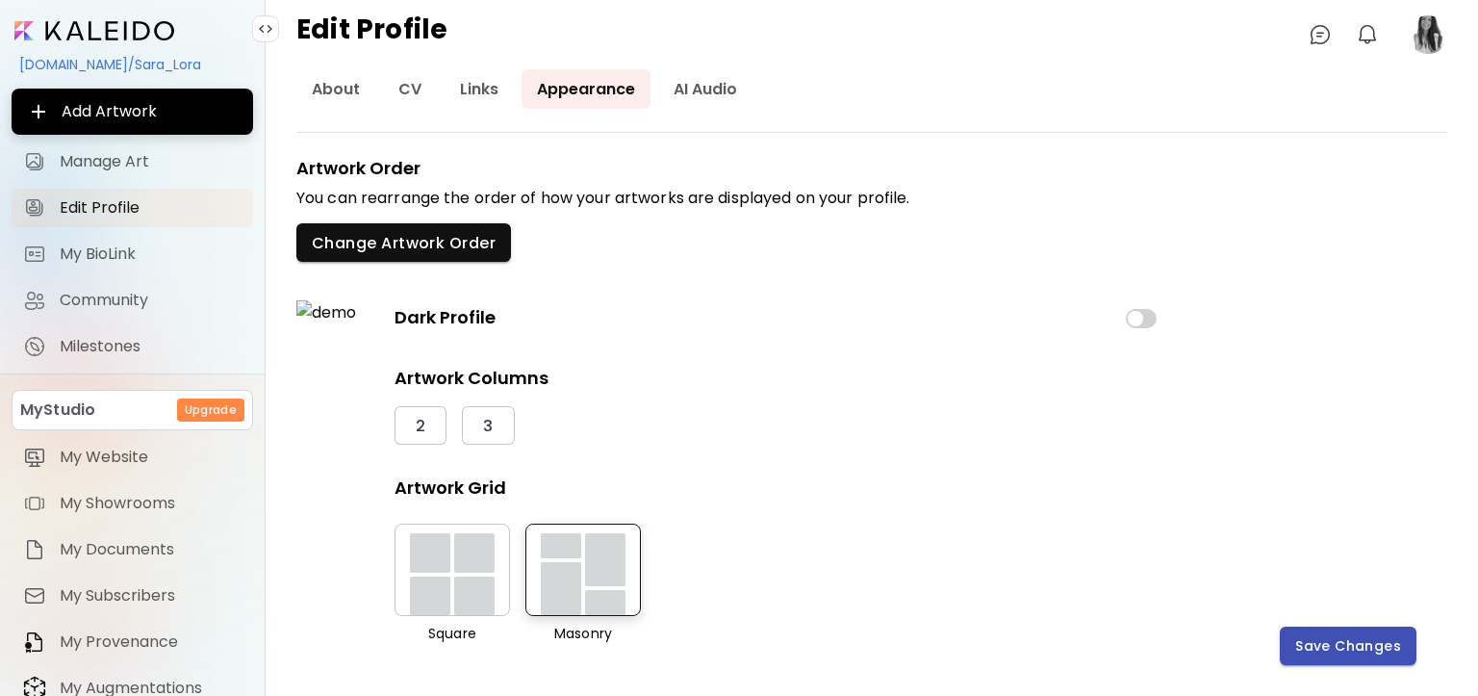
click at [1340, 645] on span "Save Changes" at bounding box center [1348, 646] width 106 height 20
